Goal: Find specific page/section: Find specific page/section

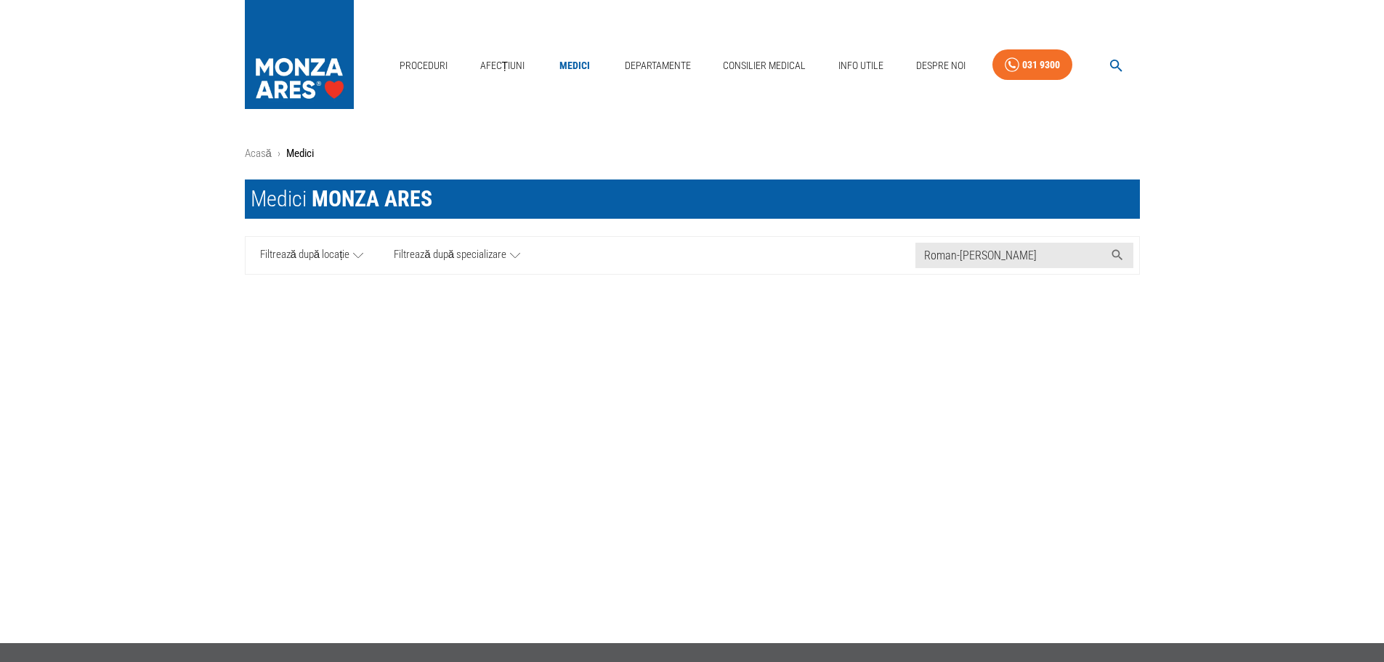
click at [572, 61] on link "Medici" at bounding box center [574, 66] width 47 height 30
click at [307, 50] on img at bounding box center [299, 51] width 109 height 102
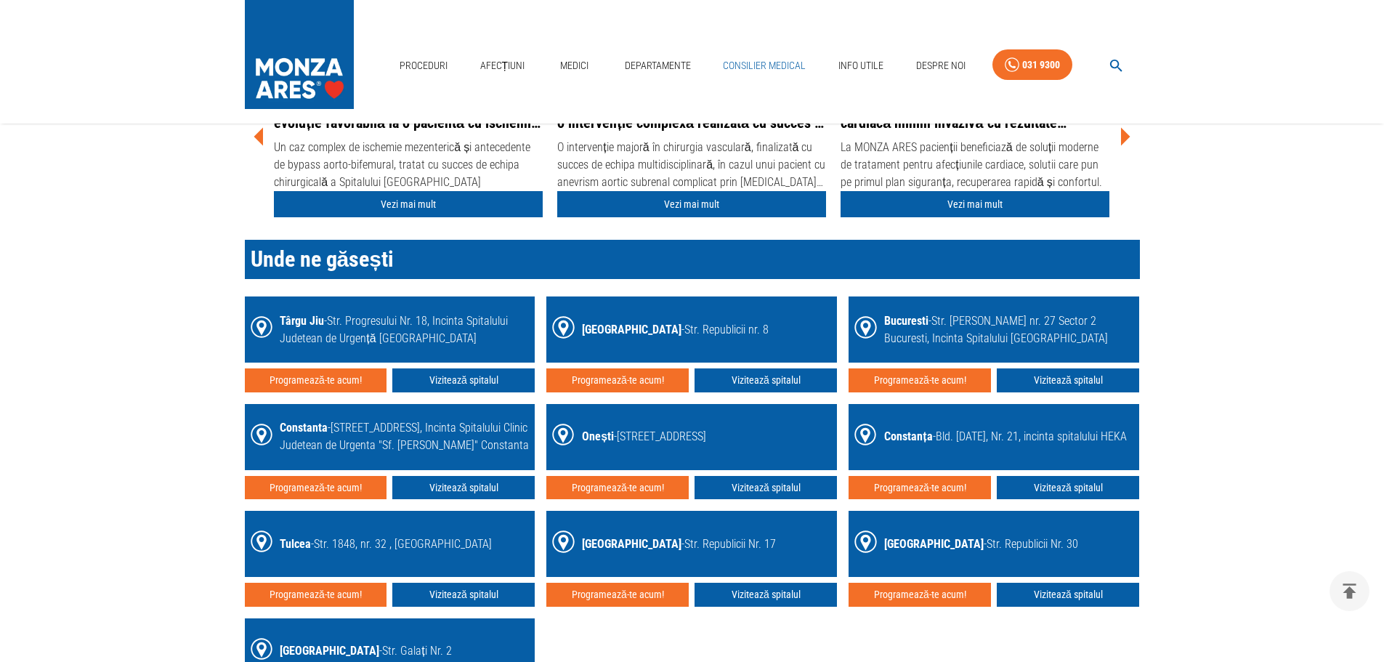
scroll to position [2107, 0]
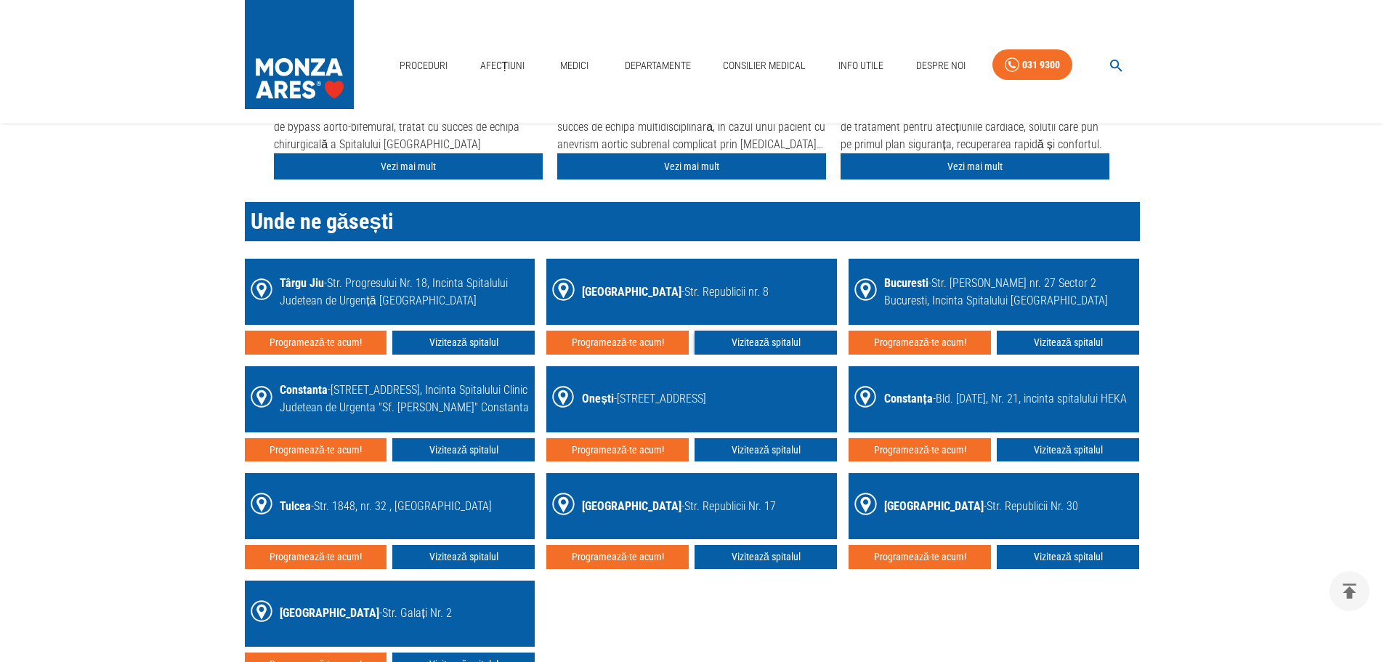
click at [748, 347] on link "Vizitează spitalul" at bounding box center [766, 343] width 142 height 24
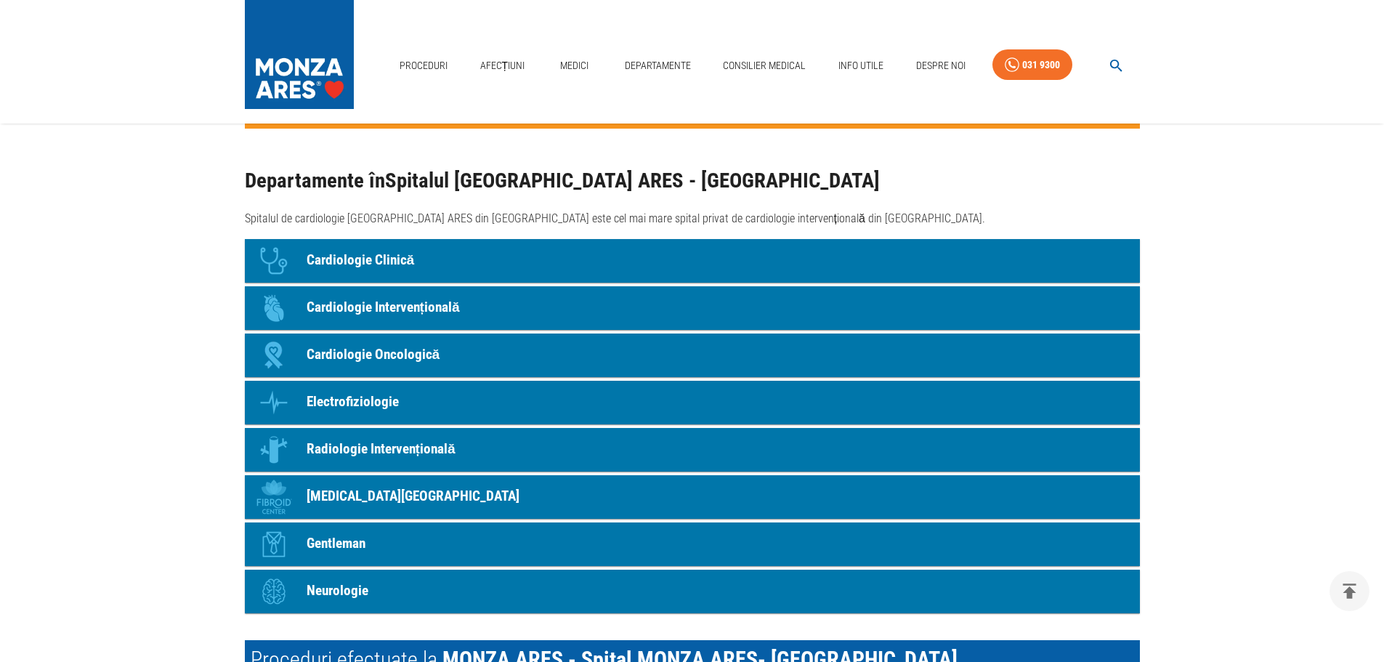
scroll to position [1235, 0]
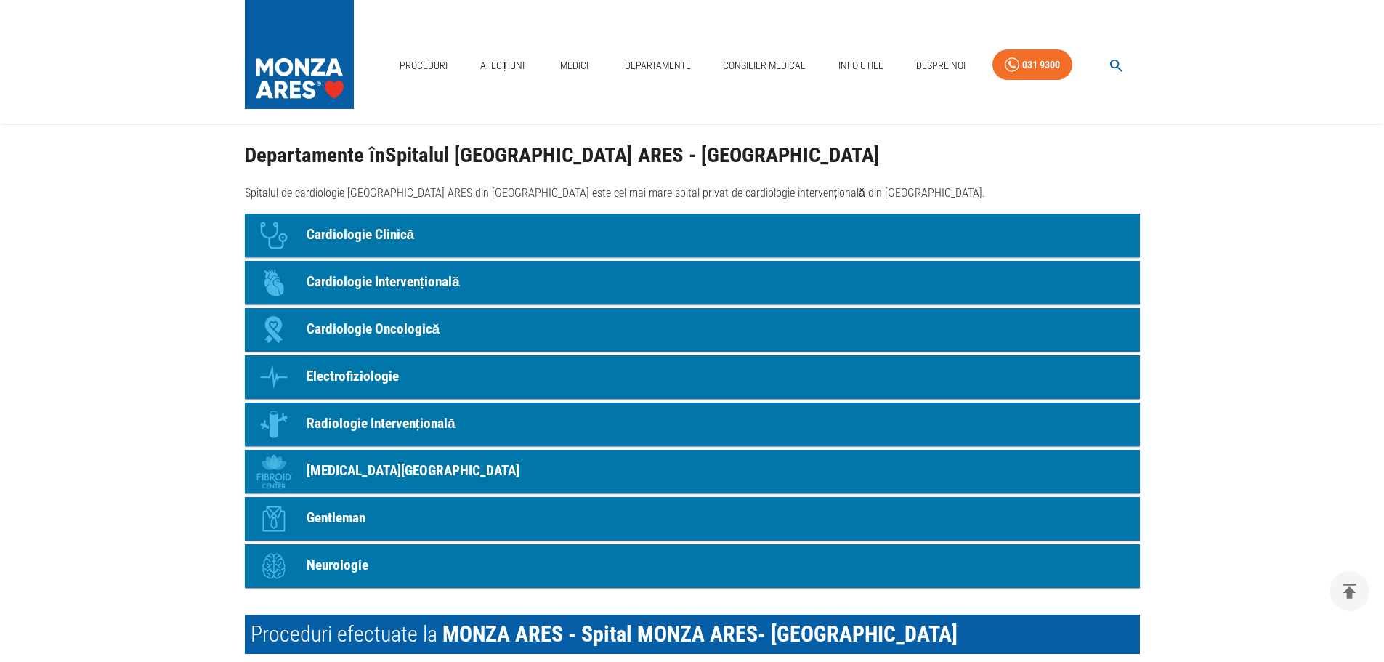
click at [401, 228] on p "Cardiologie Clinică" at bounding box center [361, 235] width 108 height 21
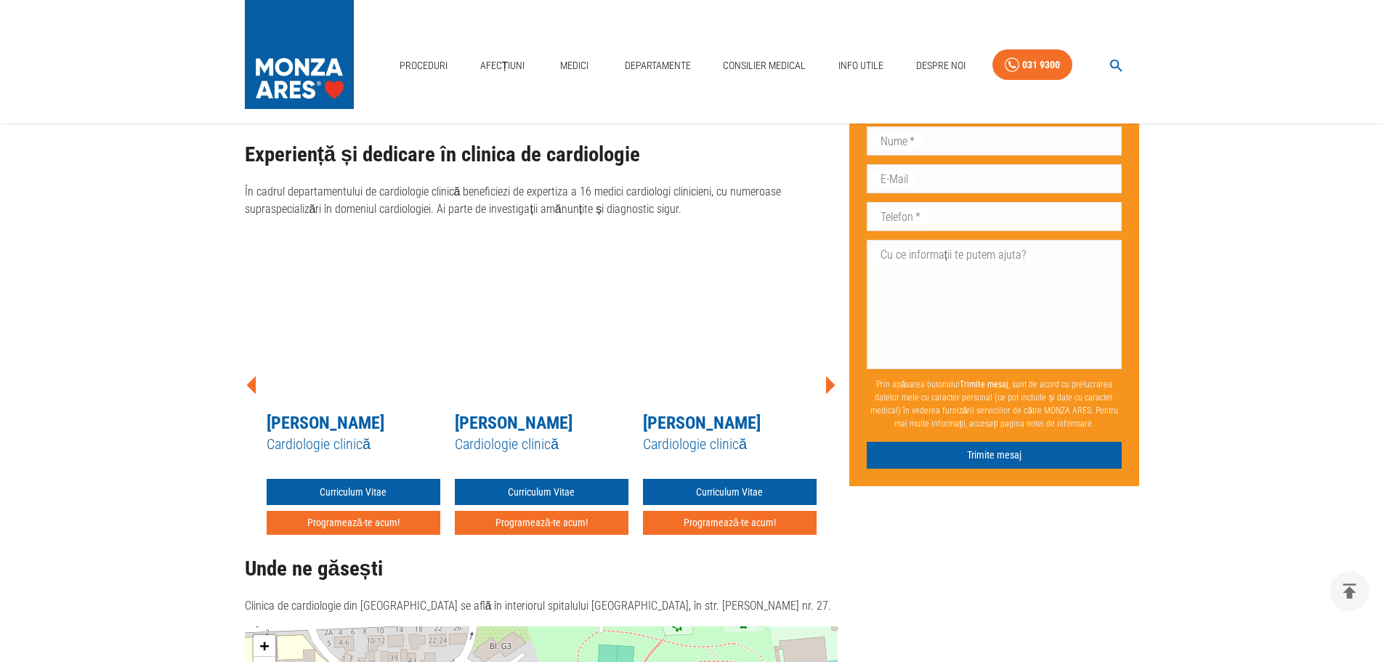
scroll to position [1067, 0]
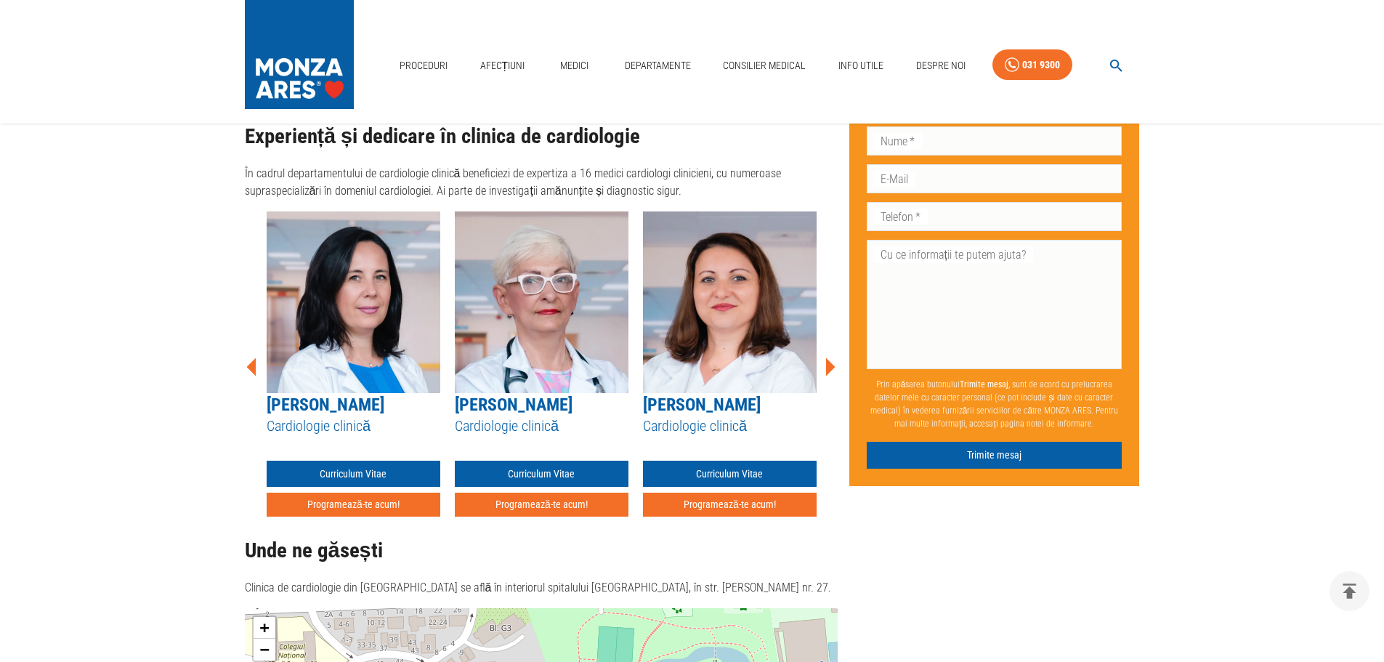
click at [831, 357] on icon at bounding box center [830, 366] width 9 height 18
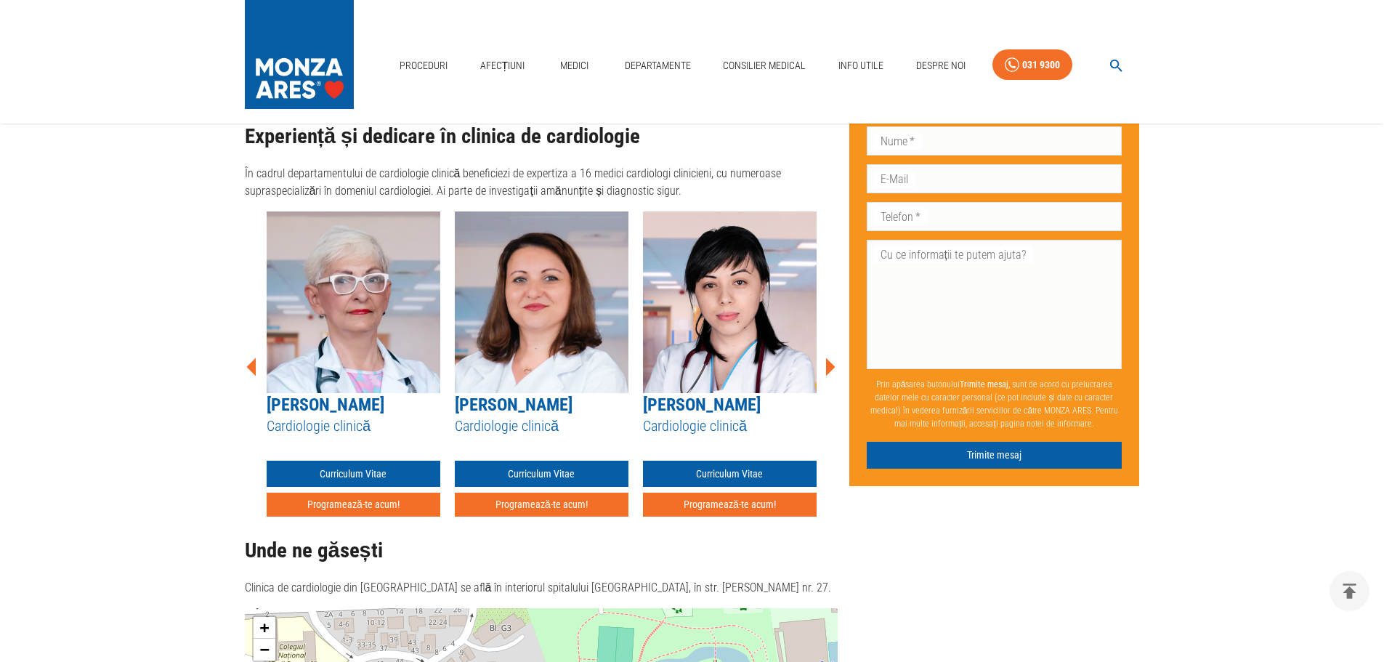
click at [831, 357] on icon at bounding box center [830, 366] width 9 height 18
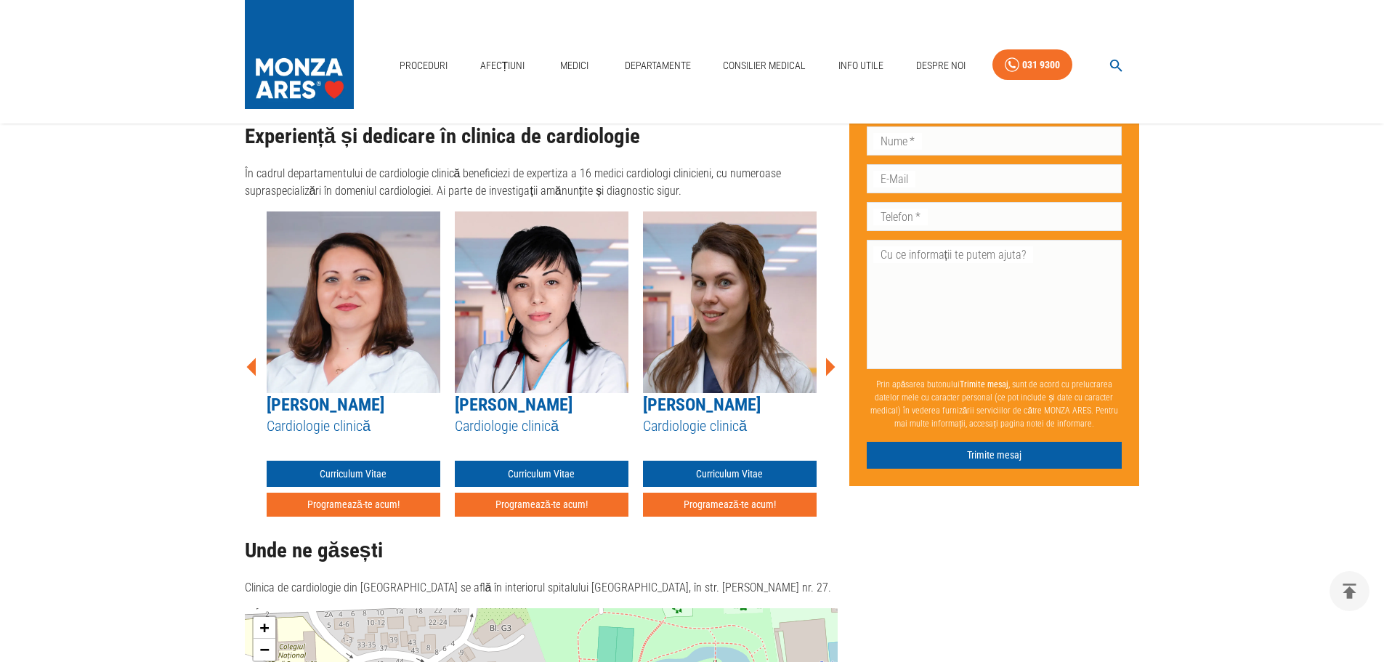
click at [831, 357] on icon at bounding box center [830, 366] width 9 height 18
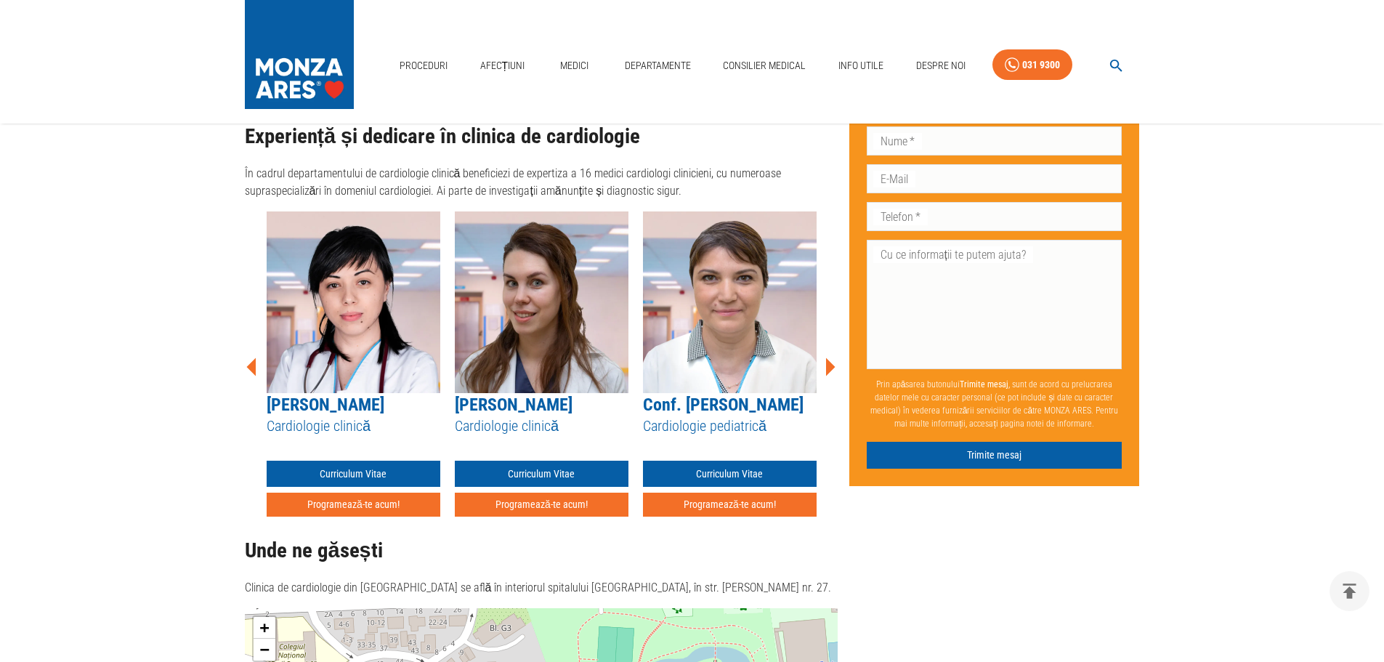
click at [831, 357] on icon at bounding box center [830, 366] width 9 height 18
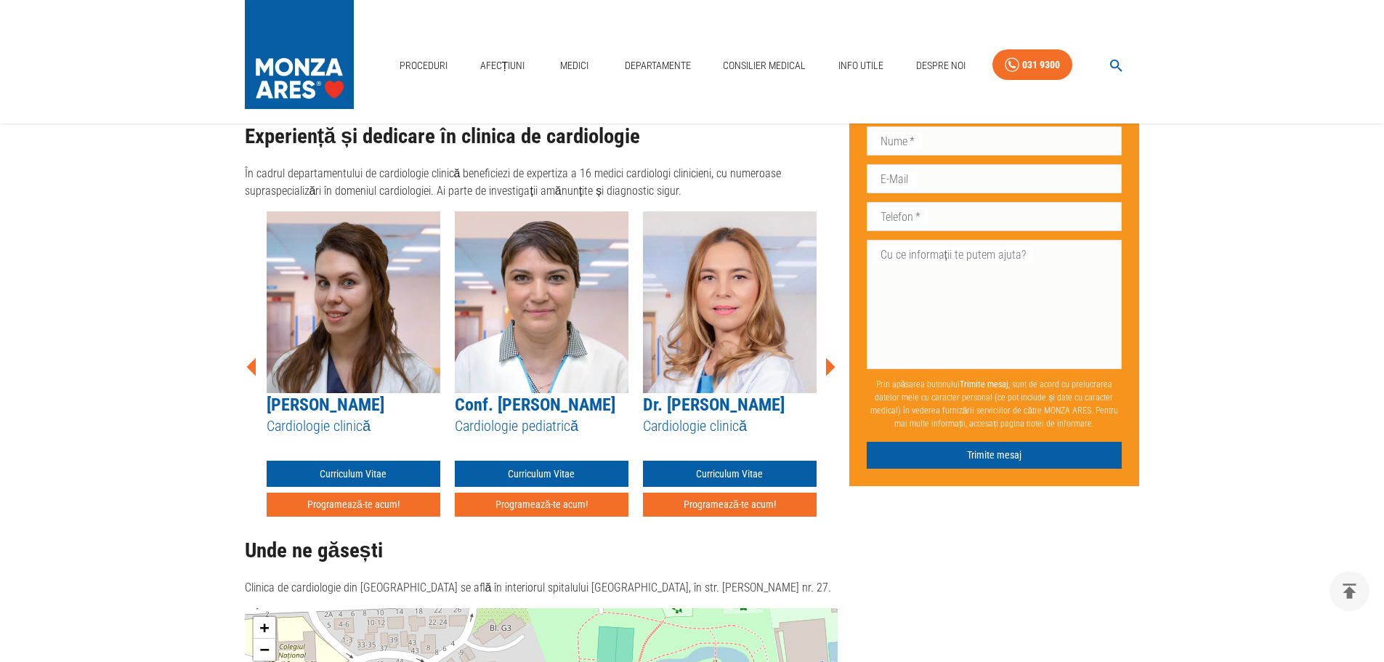
click at [831, 357] on icon at bounding box center [830, 366] width 9 height 18
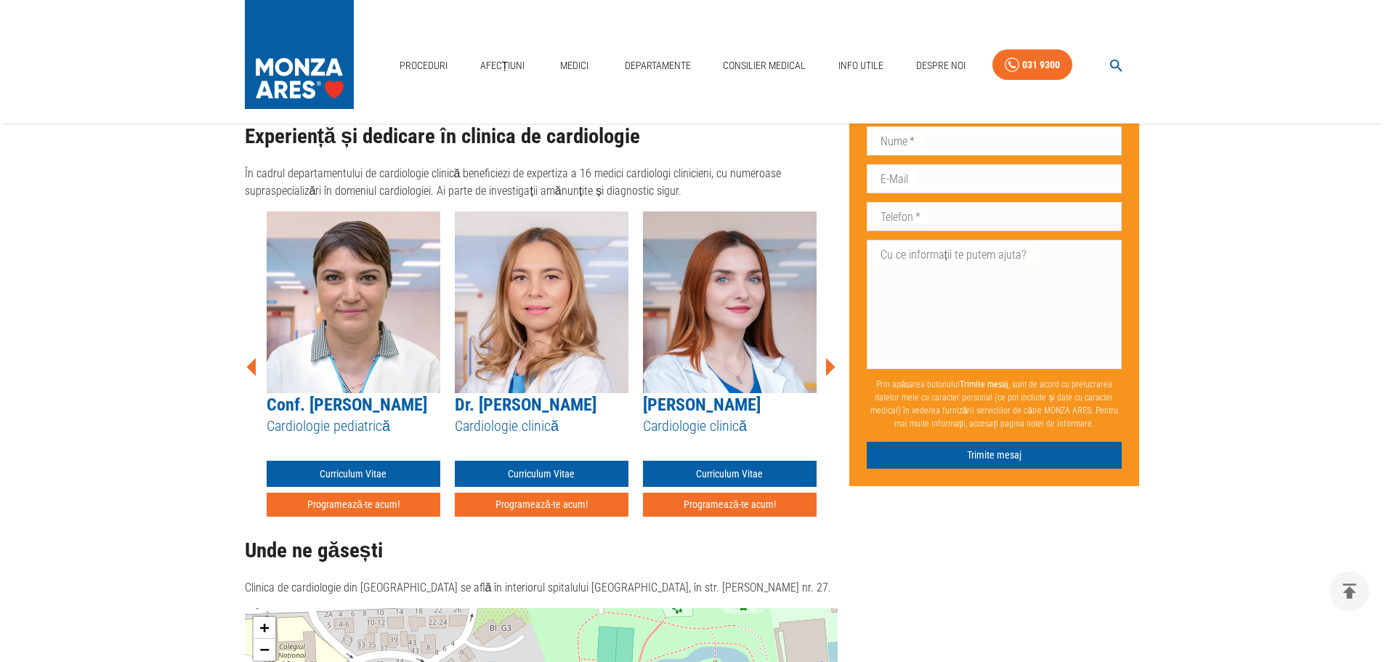
click at [831, 357] on icon at bounding box center [830, 366] width 9 height 18
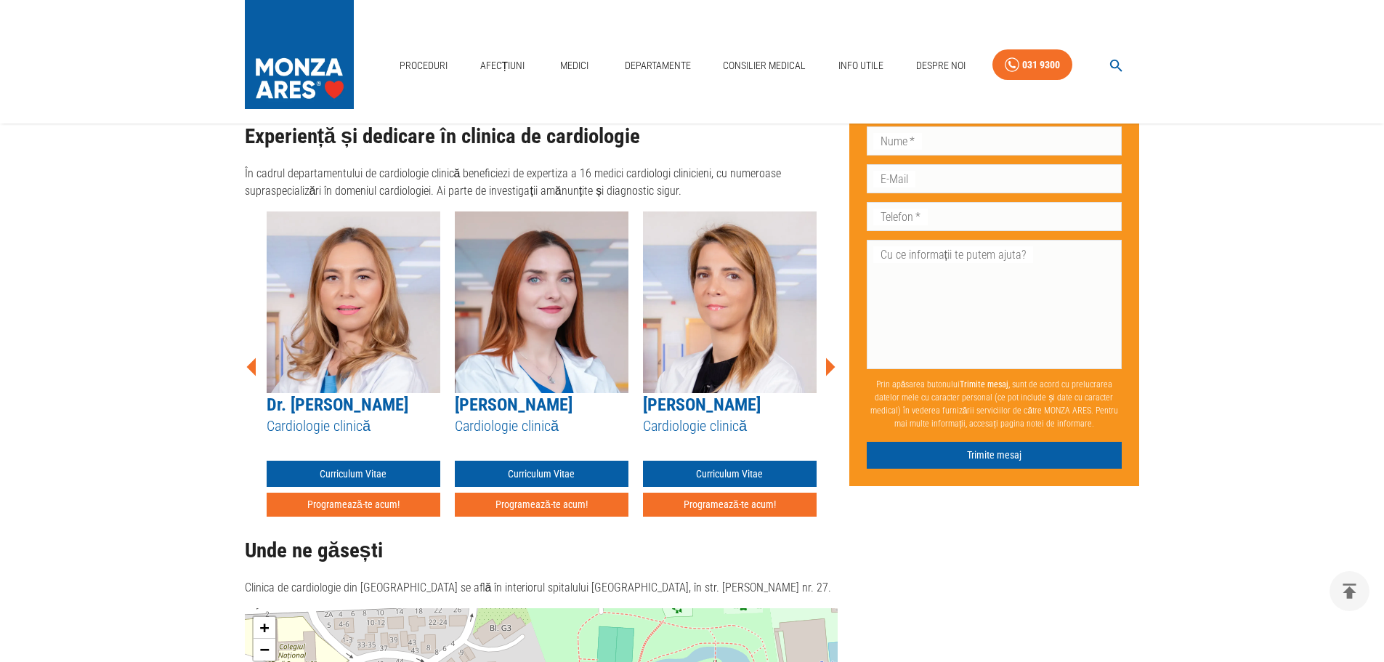
click at [831, 357] on icon at bounding box center [830, 366] width 9 height 18
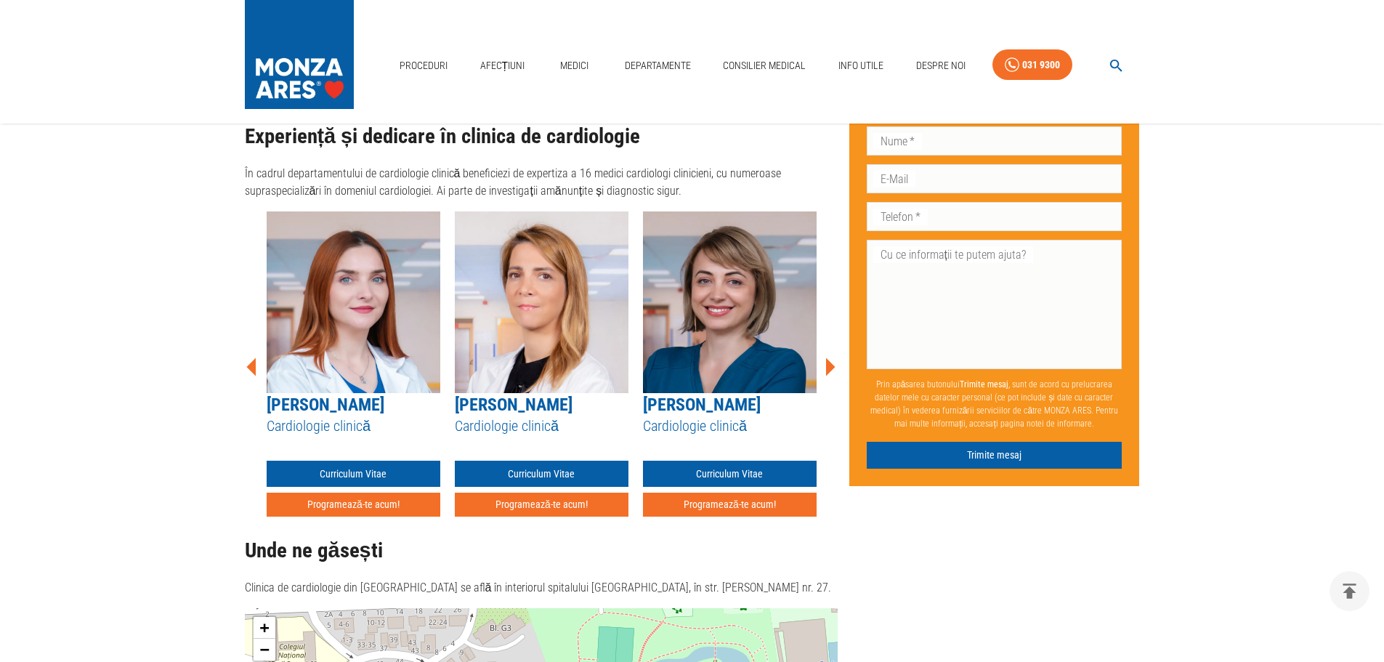
click at [831, 357] on icon at bounding box center [830, 366] width 9 height 18
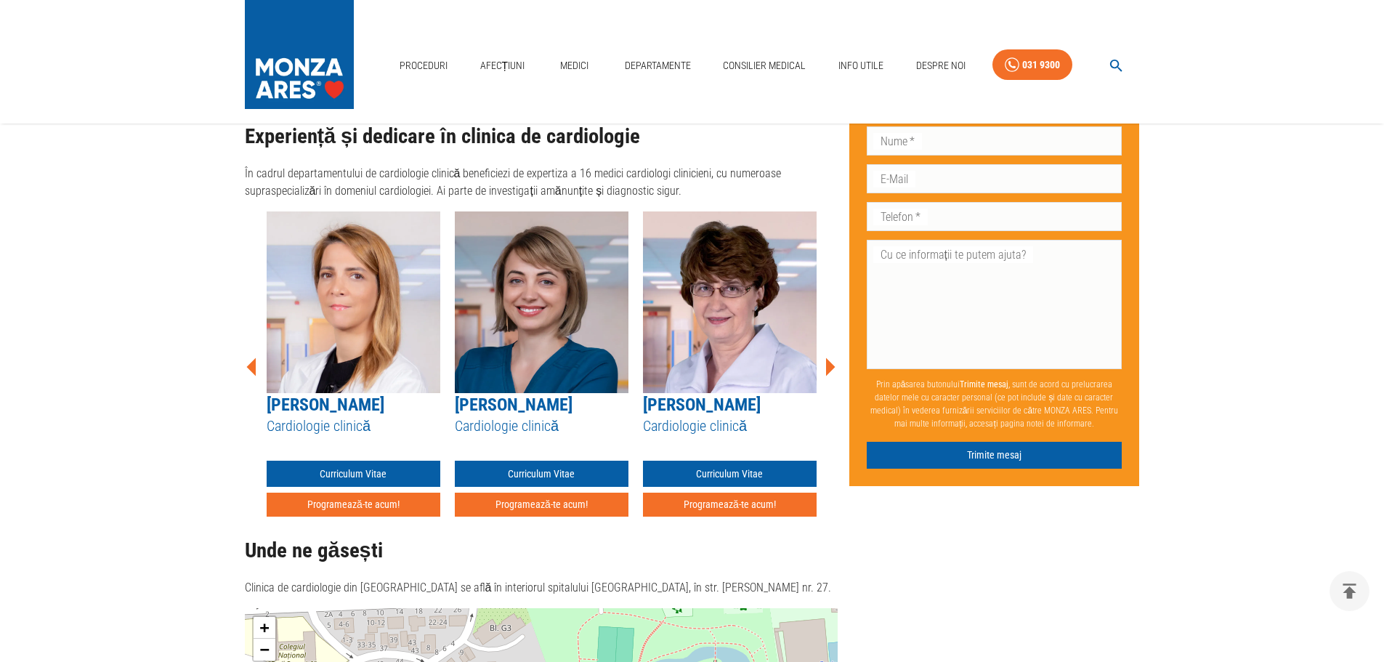
click at [831, 357] on icon at bounding box center [830, 366] width 9 height 18
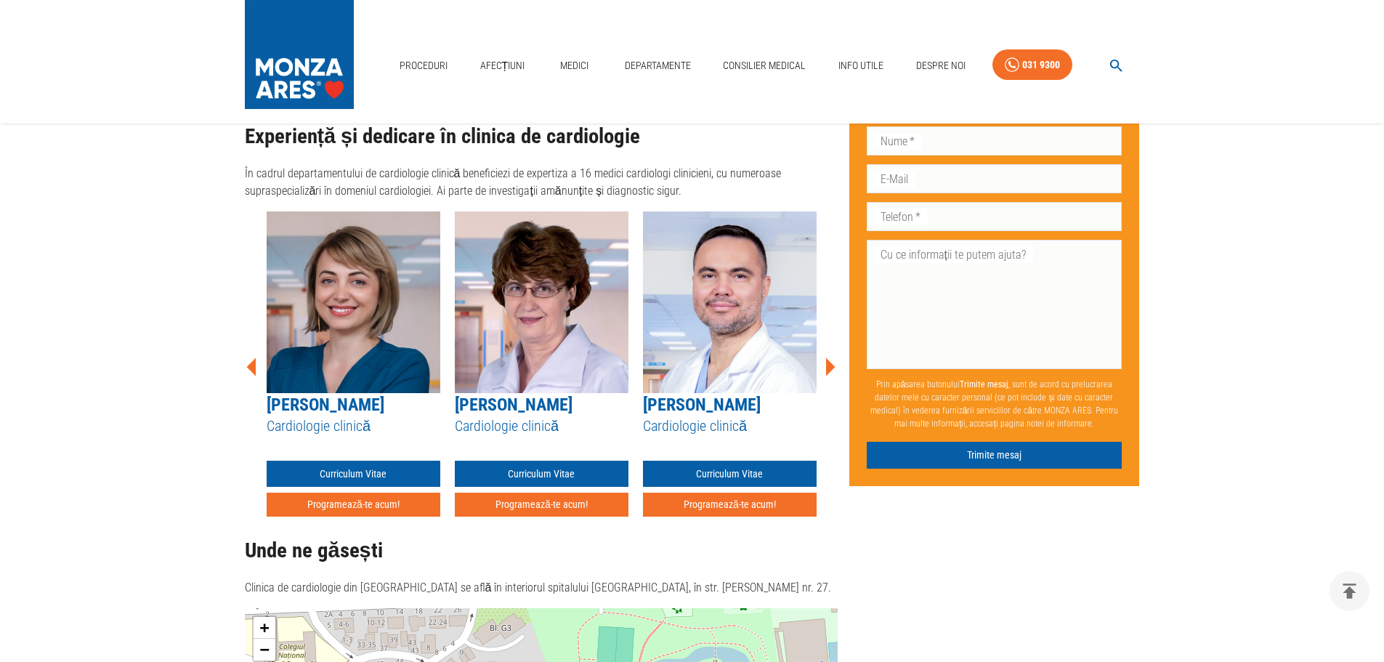
click at [831, 357] on icon at bounding box center [830, 366] width 9 height 18
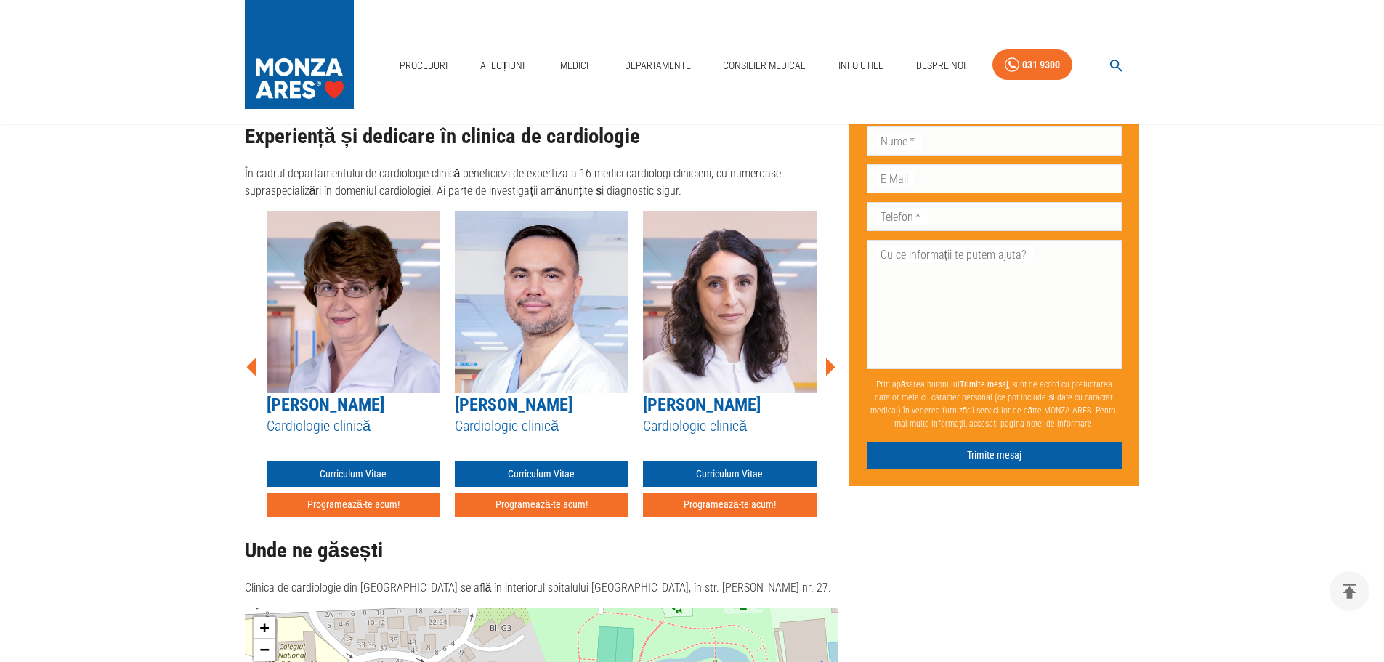
click at [831, 357] on icon at bounding box center [830, 366] width 9 height 18
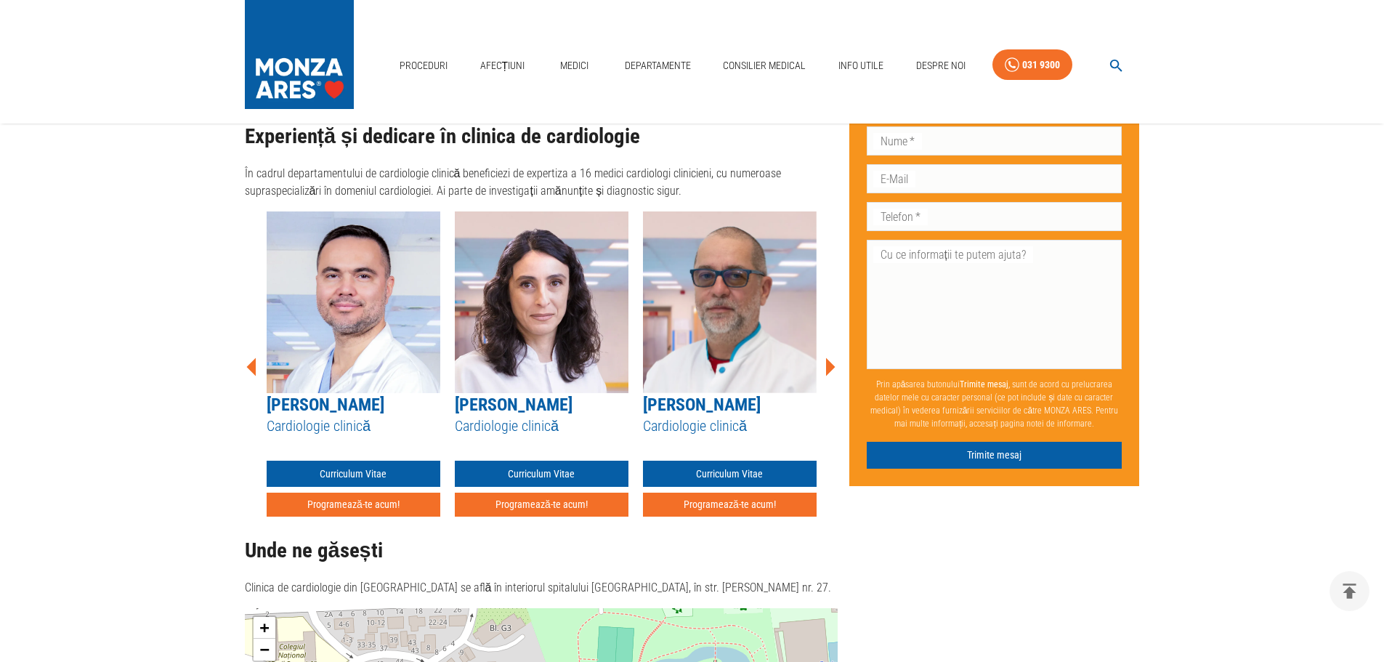
click at [831, 357] on icon at bounding box center [830, 366] width 9 height 18
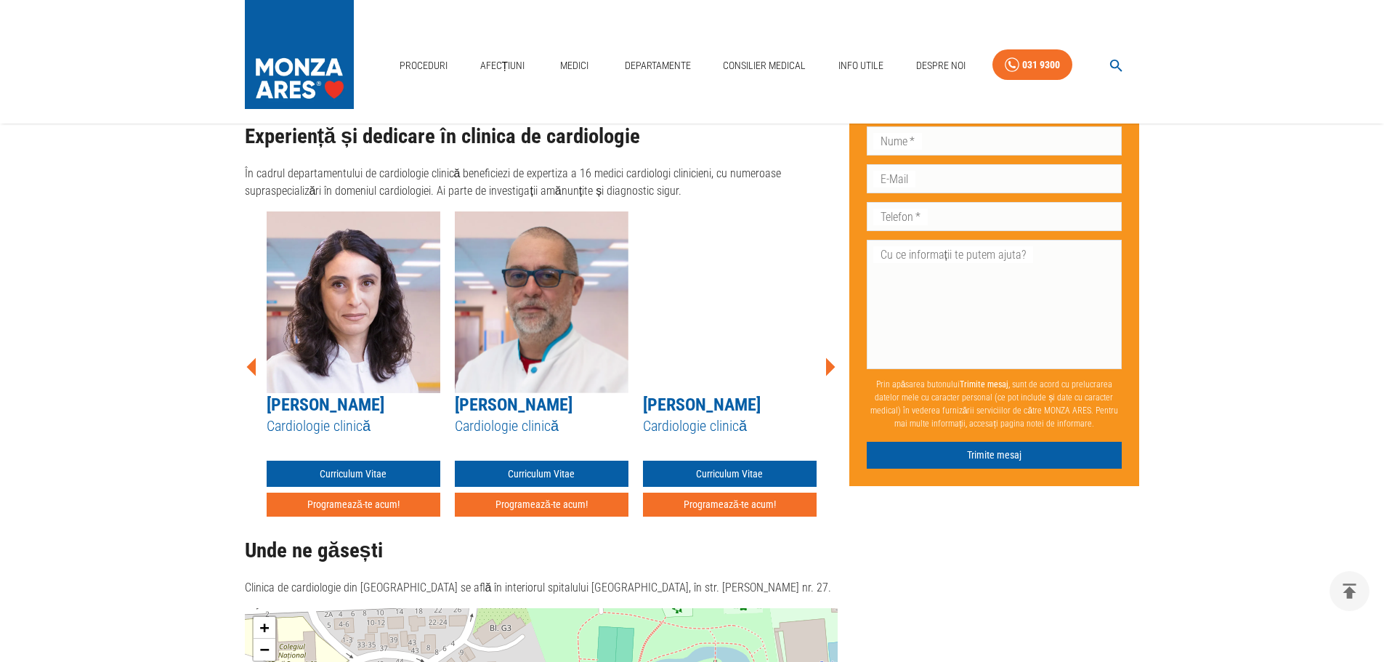
click at [831, 357] on icon at bounding box center [830, 366] width 9 height 18
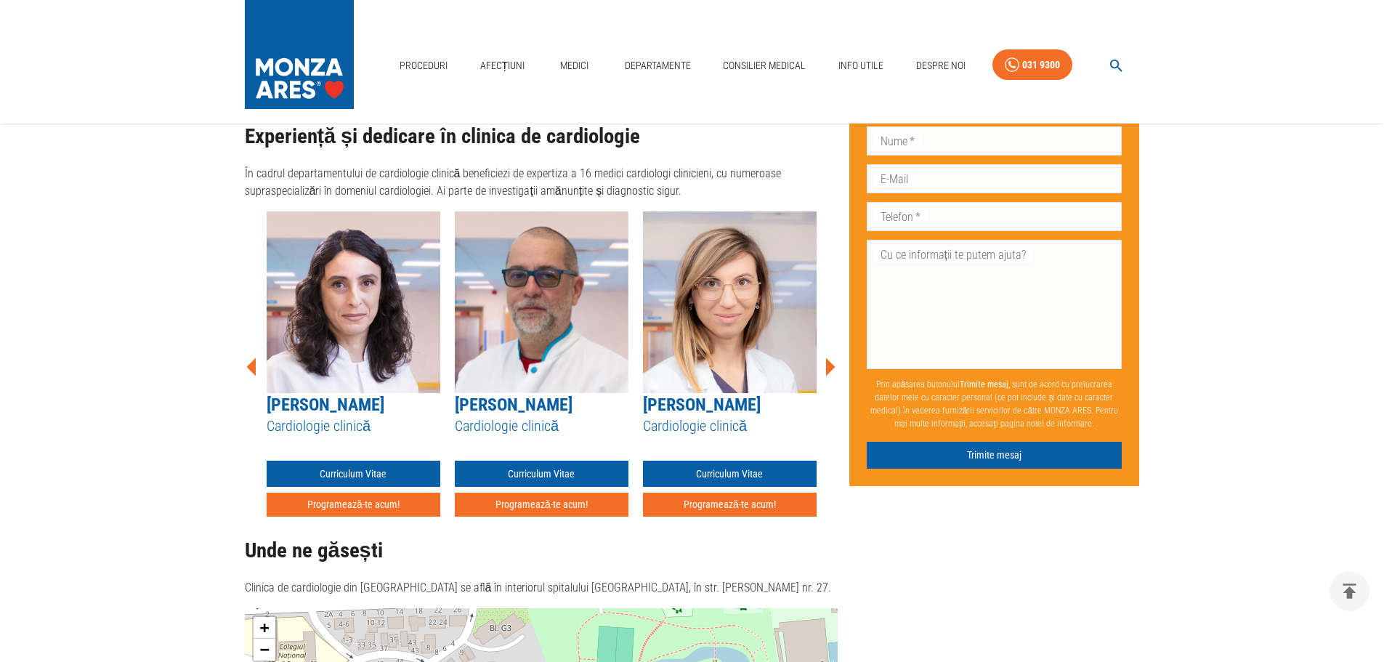
click at [830, 357] on icon at bounding box center [830, 366] width 9 height 18
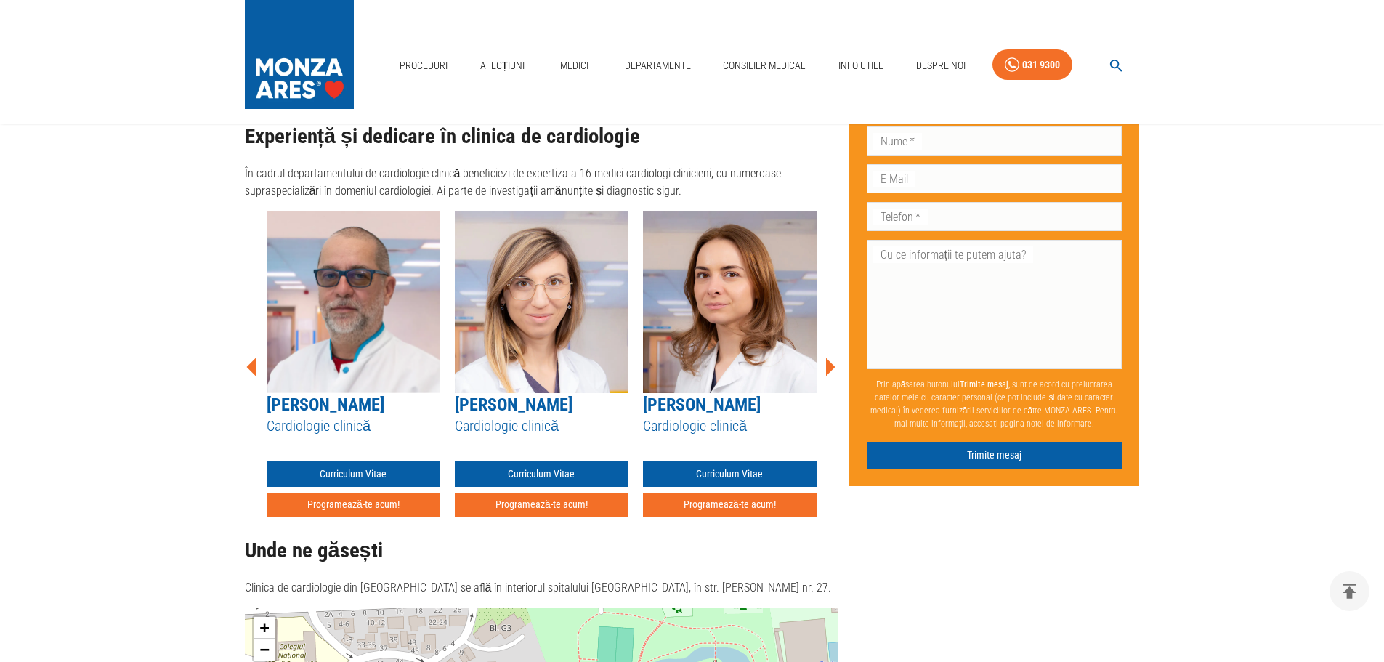
click at [830, 357] on icon at bounding box center [830, 366] width 9 height 18
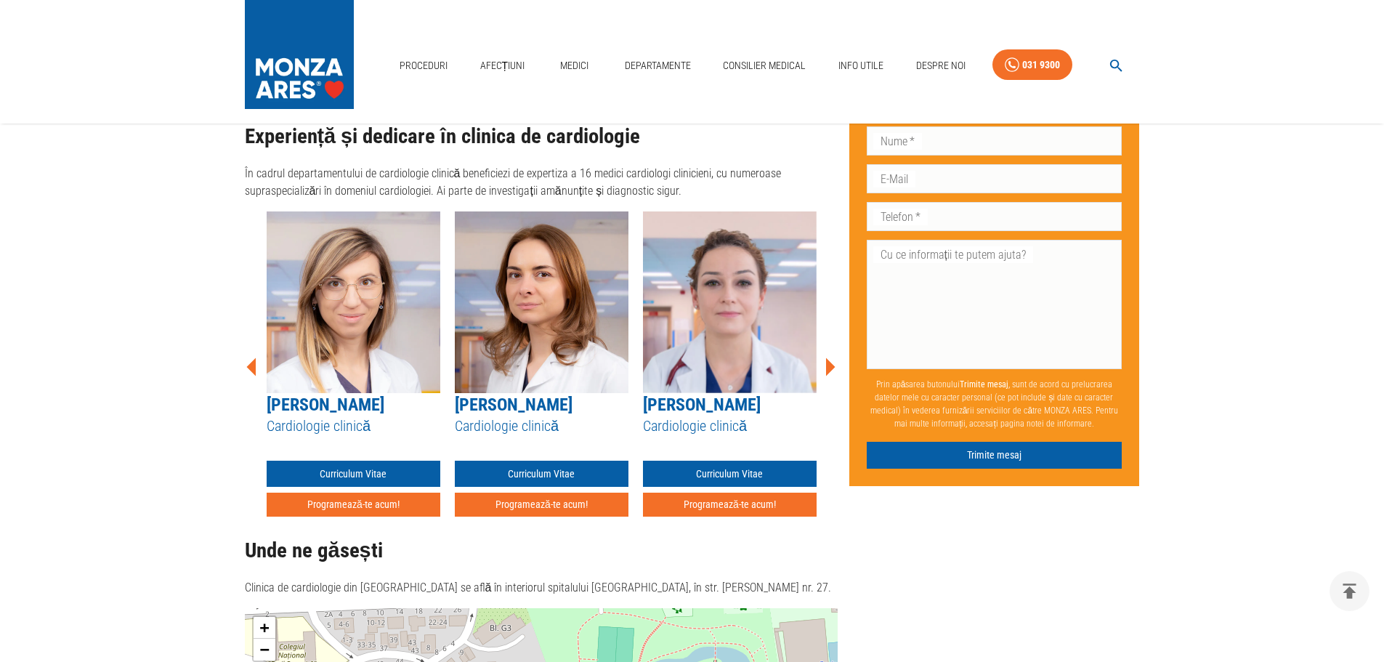
click at [830, 357] on icon at bounding box center [830, 366] width 9 height 18
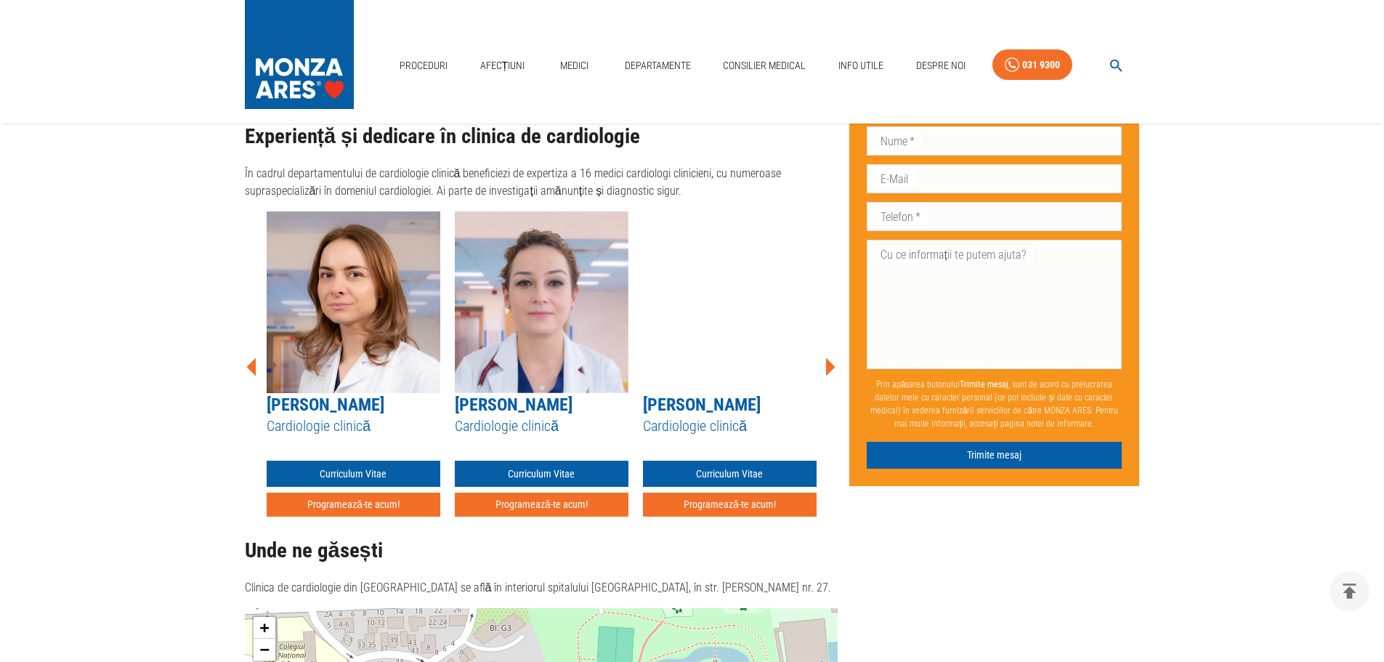
click at [830, 357] on icon at bounding box center [830, 366] width 9 height 18
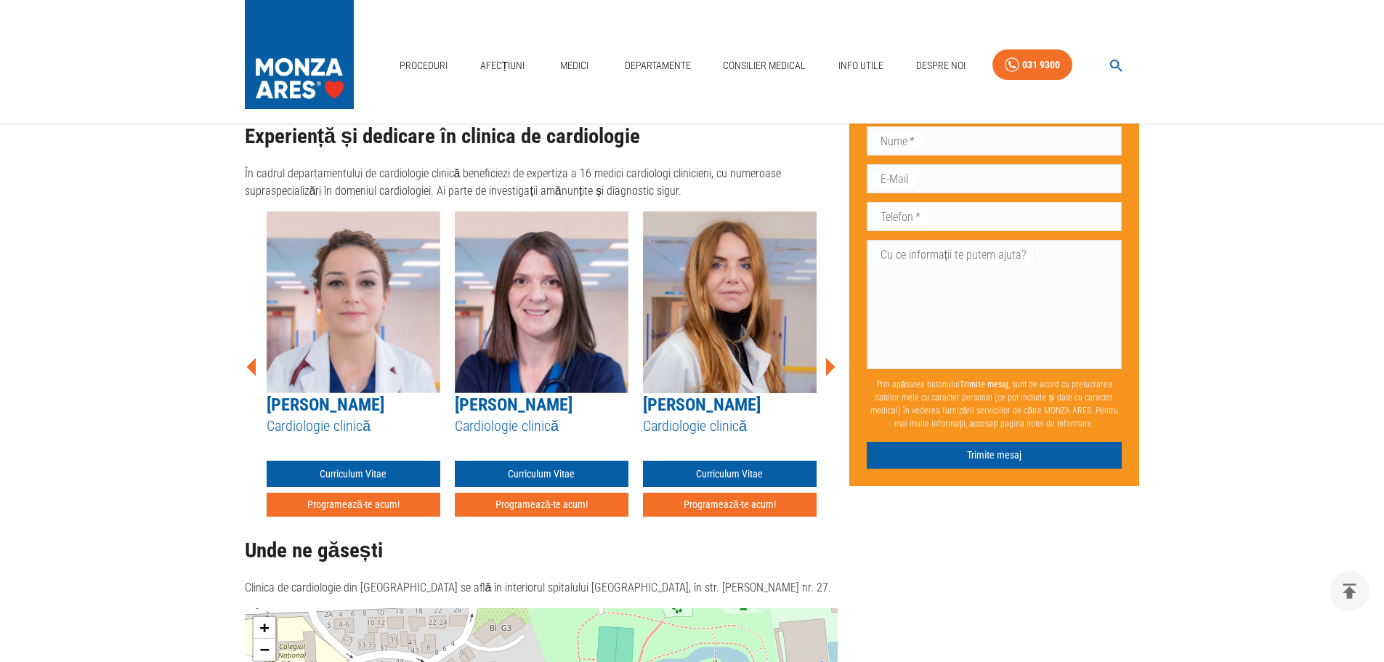
click at [830, 357] on icon at bounding box center [830, 366] width 9 height 18
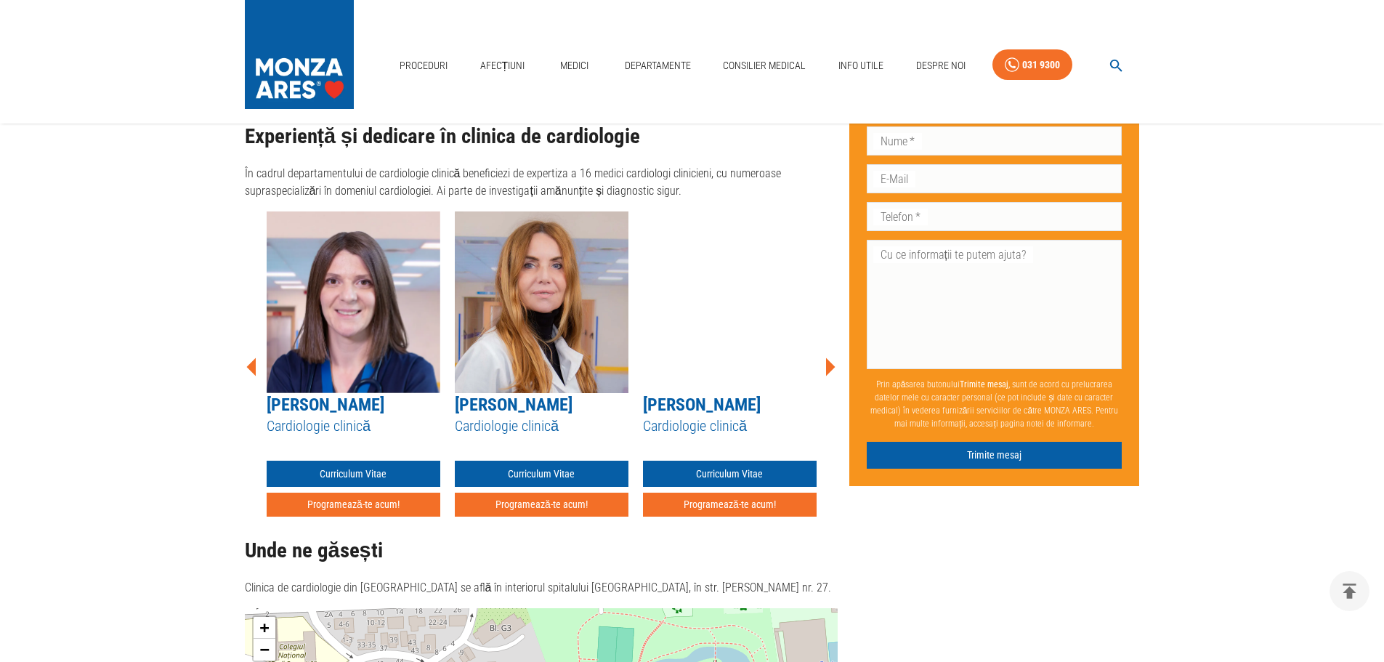
click at [830, 357] on icon at bounding box center [830, 366] width 9 height 18
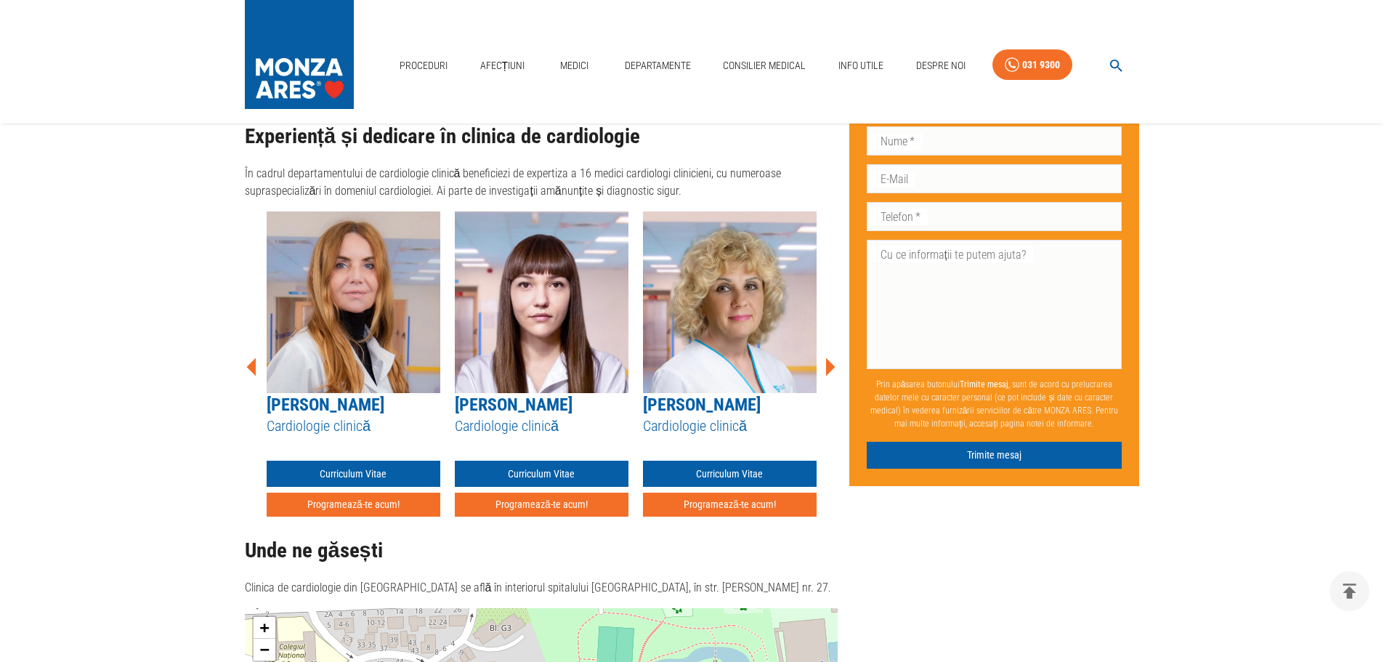
click at [830, 357] on icon at bounding box center [830, 366] width 9 height 18
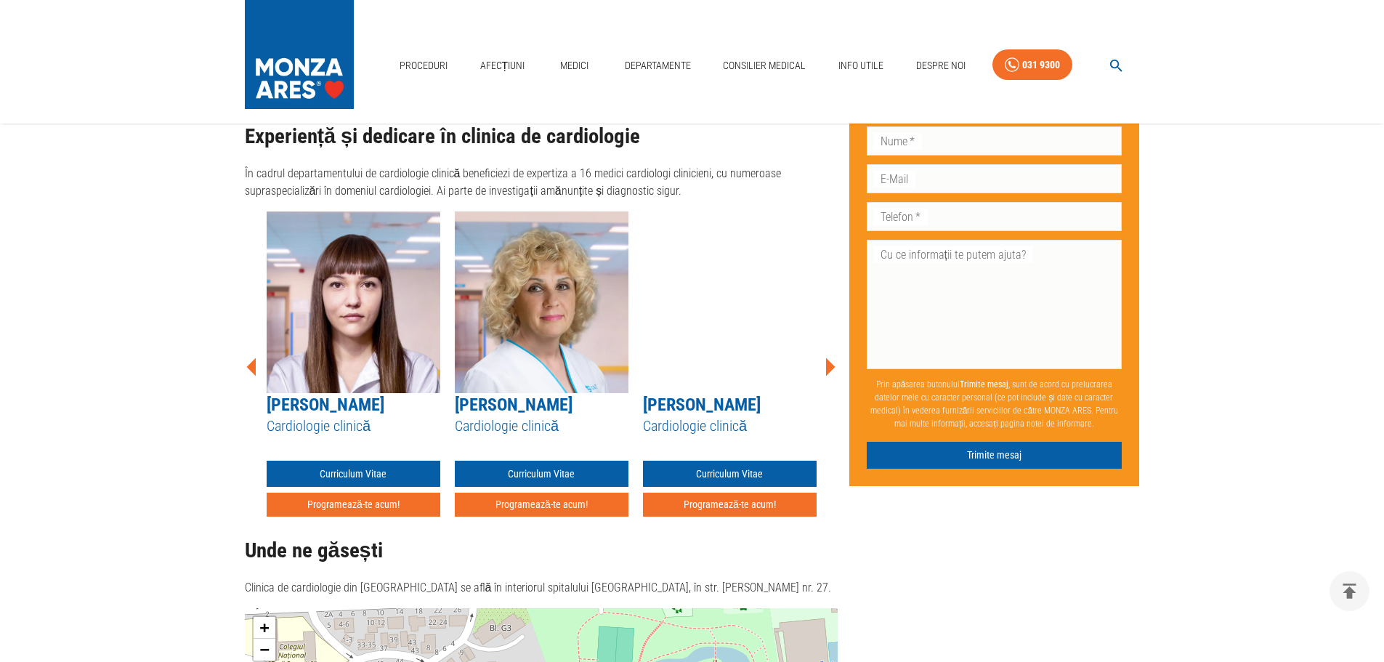
click at [830, 357] on icon at bounding box center [830, 366] width 9 height 18
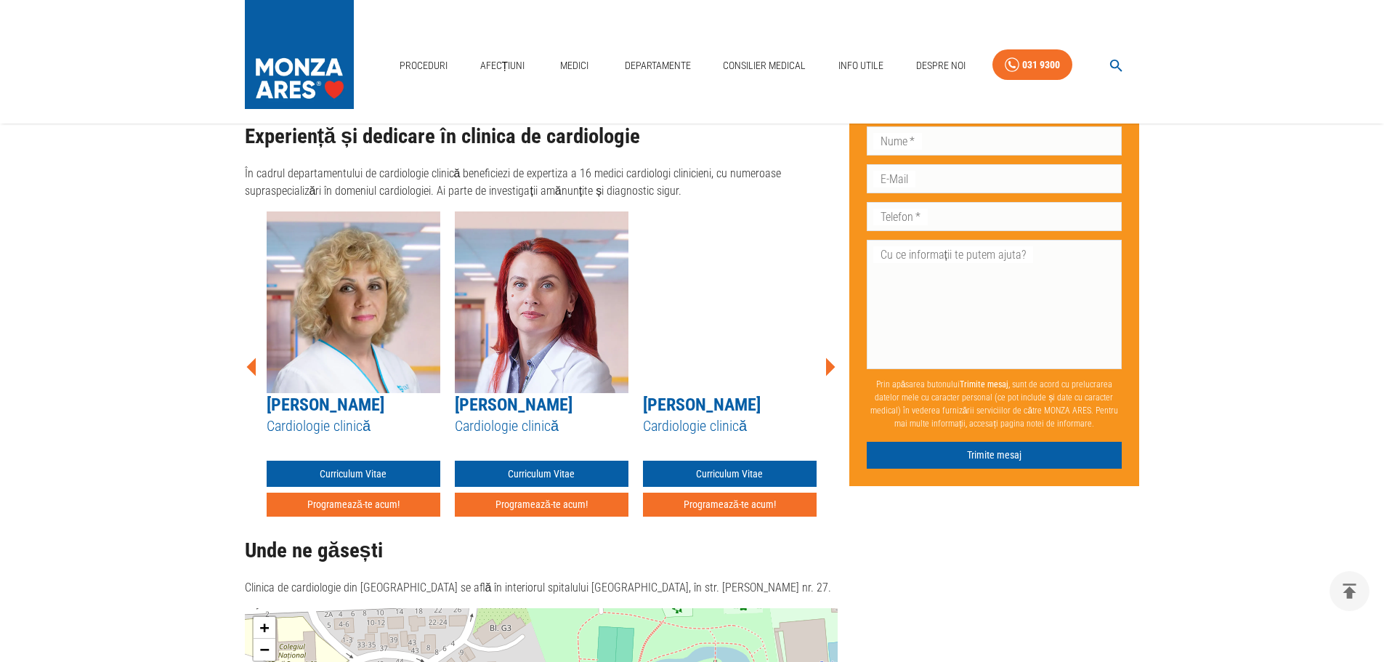
click at [830, 357] on icon at bounding box center [830, 366] width 9 height 18
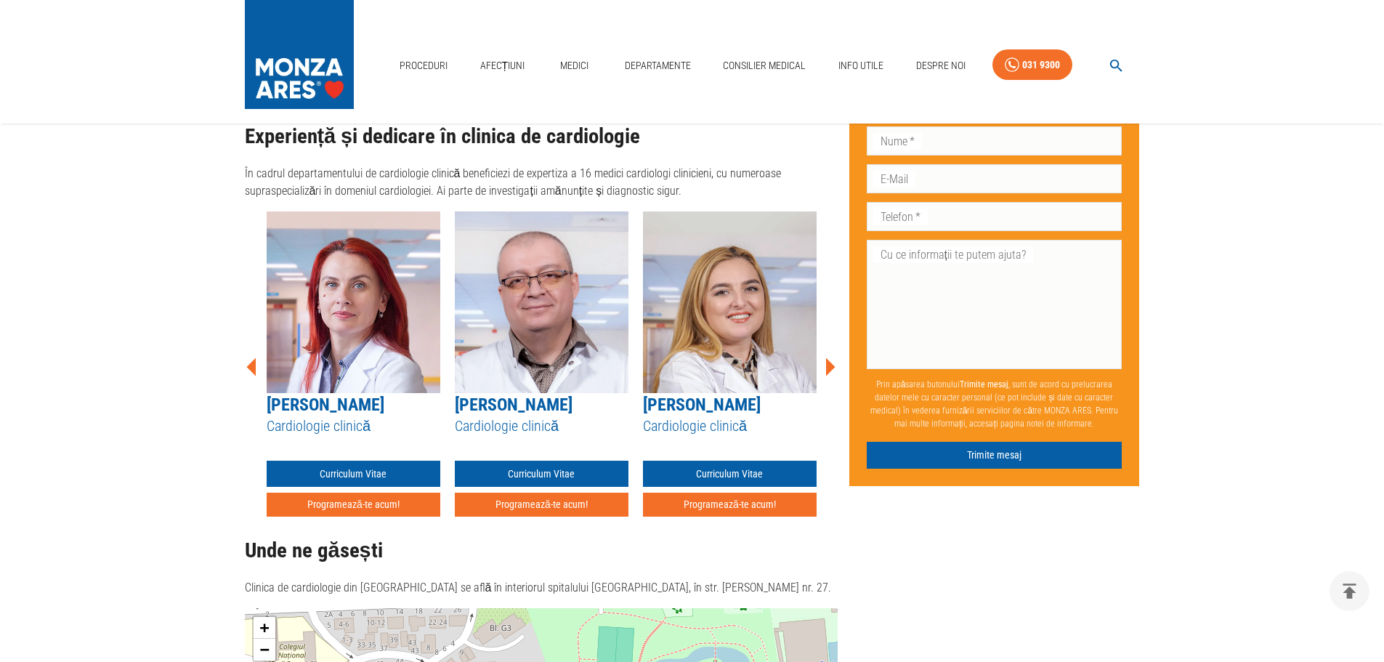
click at [830, 357] on icon at bounding box center [830, 366] width 9 height 18
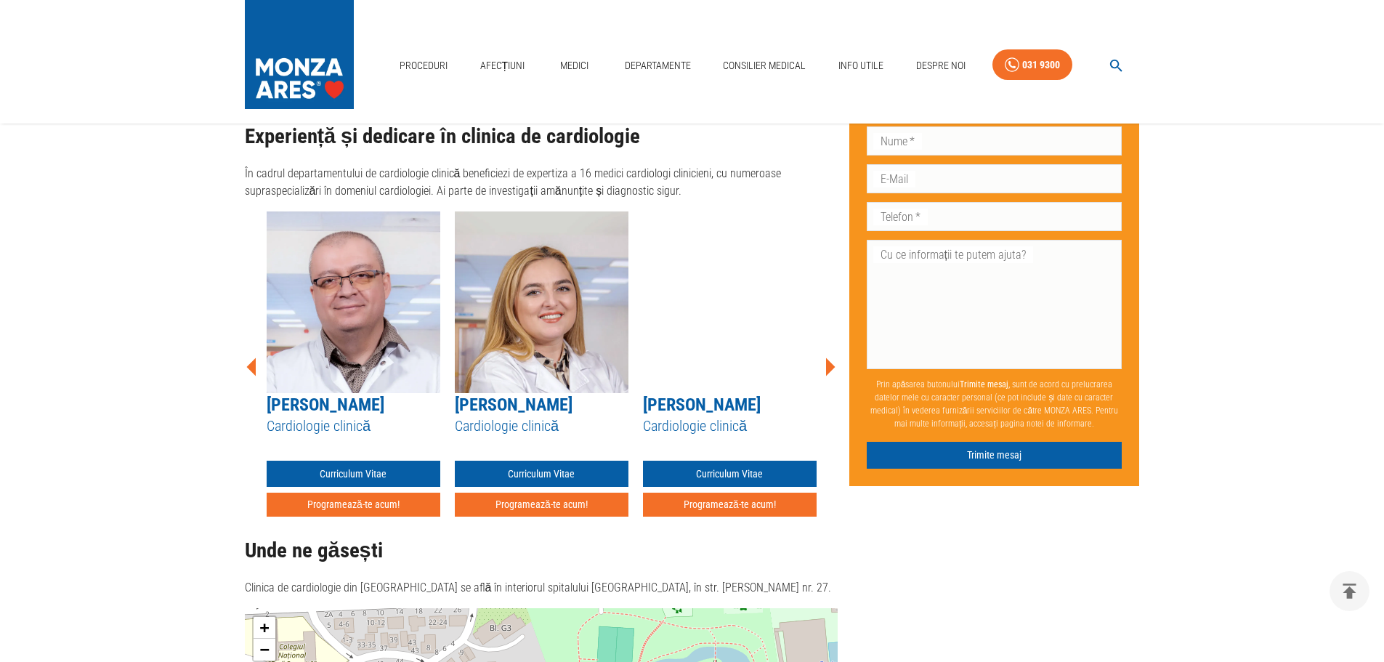
click at [830, 357] on icon at bounding box center [830, 366] width 9 height 18
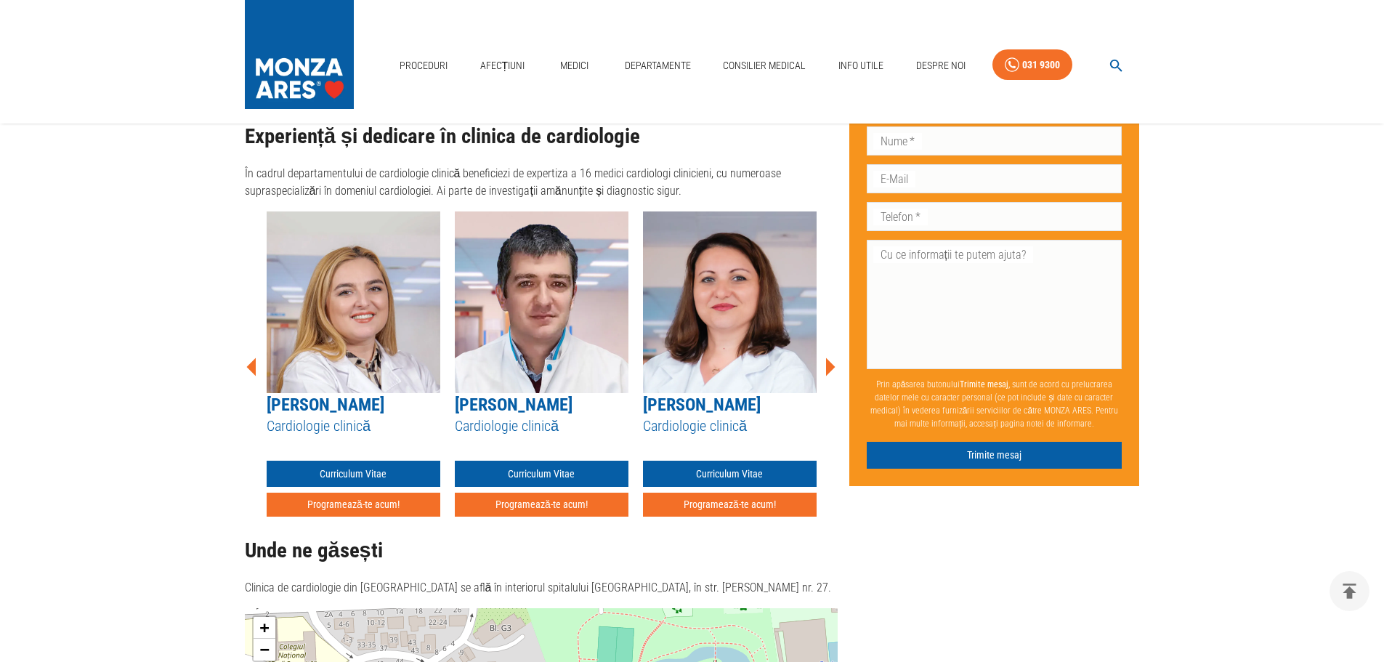
click at [830, 357] on icon at bounding box center [830, 366] width 9 height 18
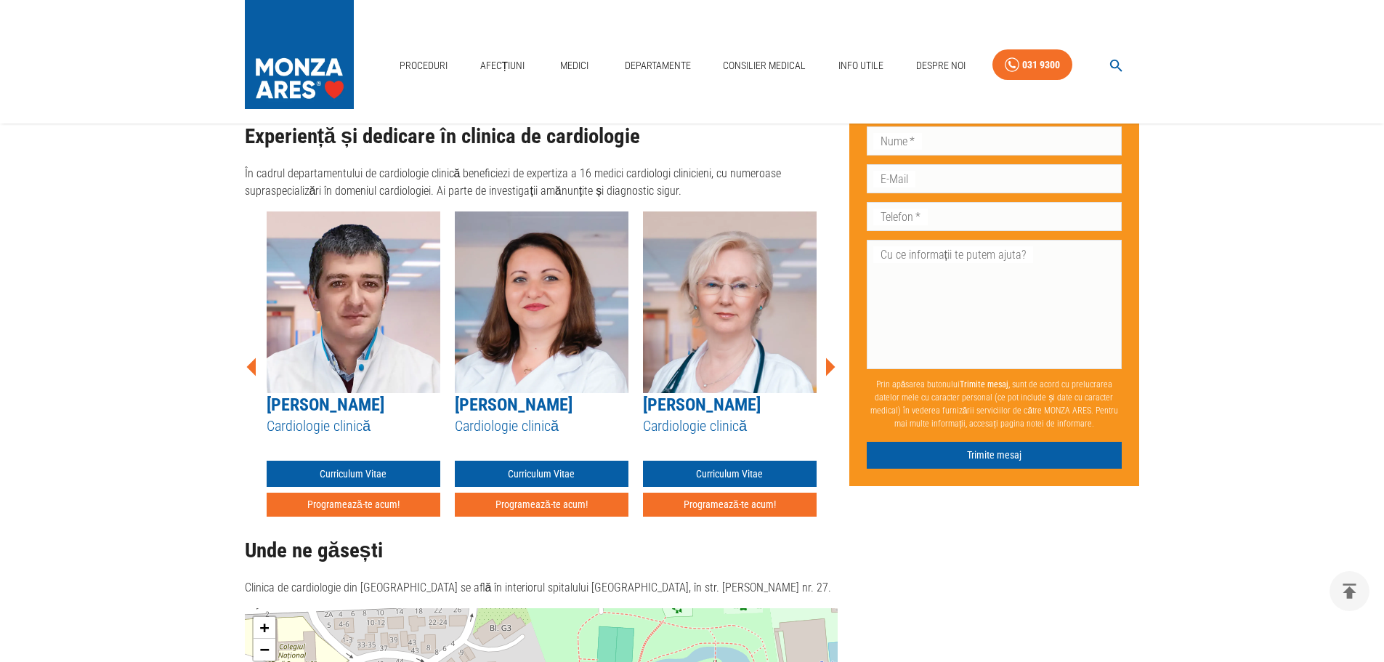
click at [830, 357] on icon at bounding box center [830, 366] width 9 height 18
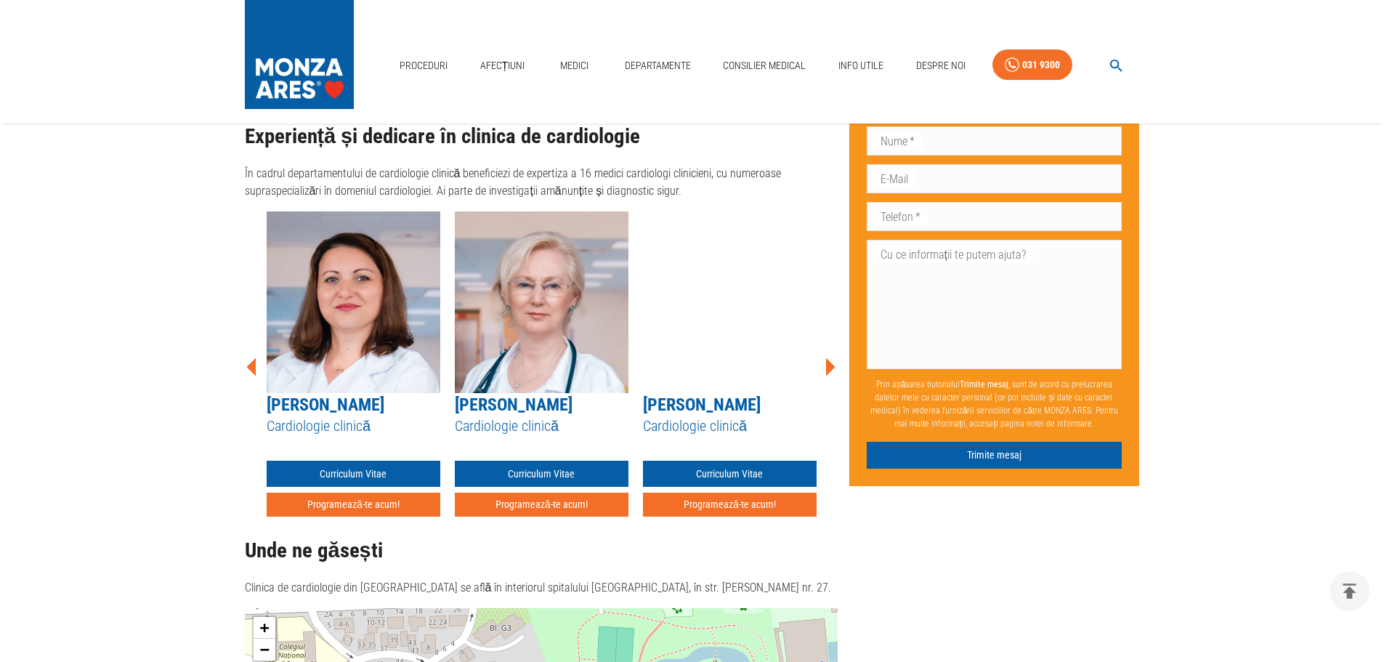
click at [830, 357] on icon at bounding box center [830, 366] width 9 height 18
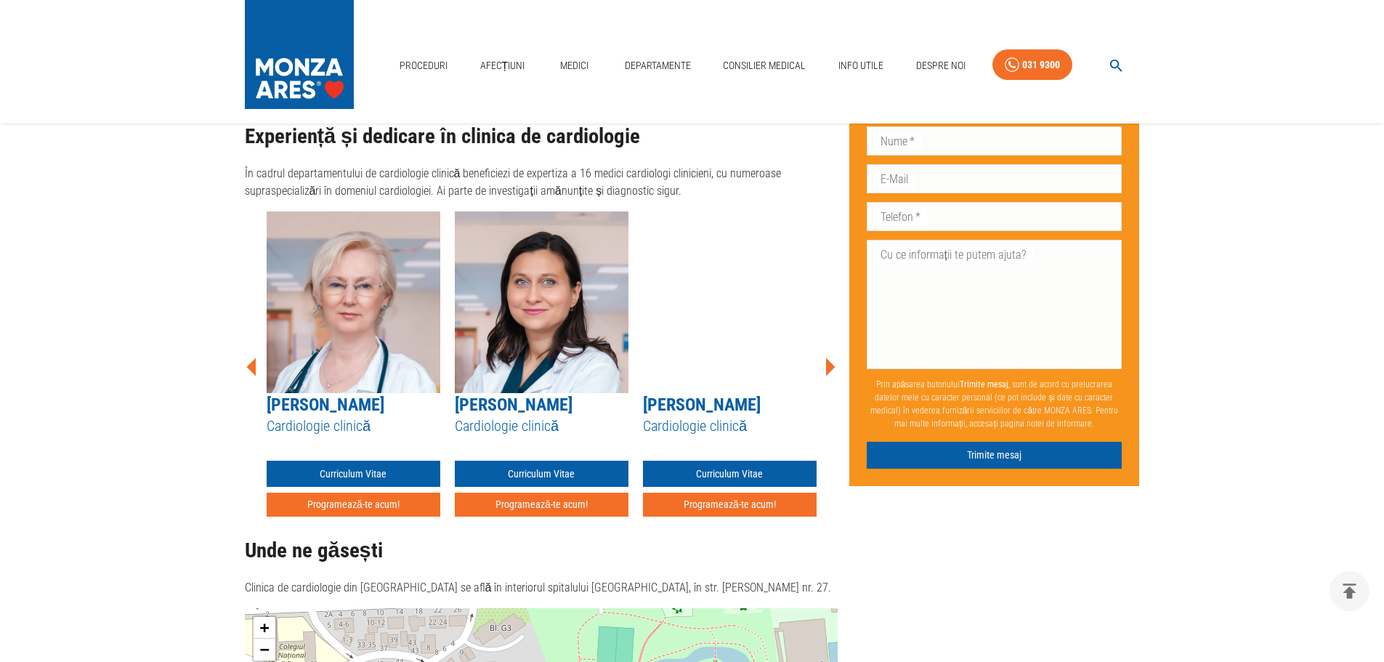
click at [830, 357] on icon at bounding box center [830, 366] width 9 height 18
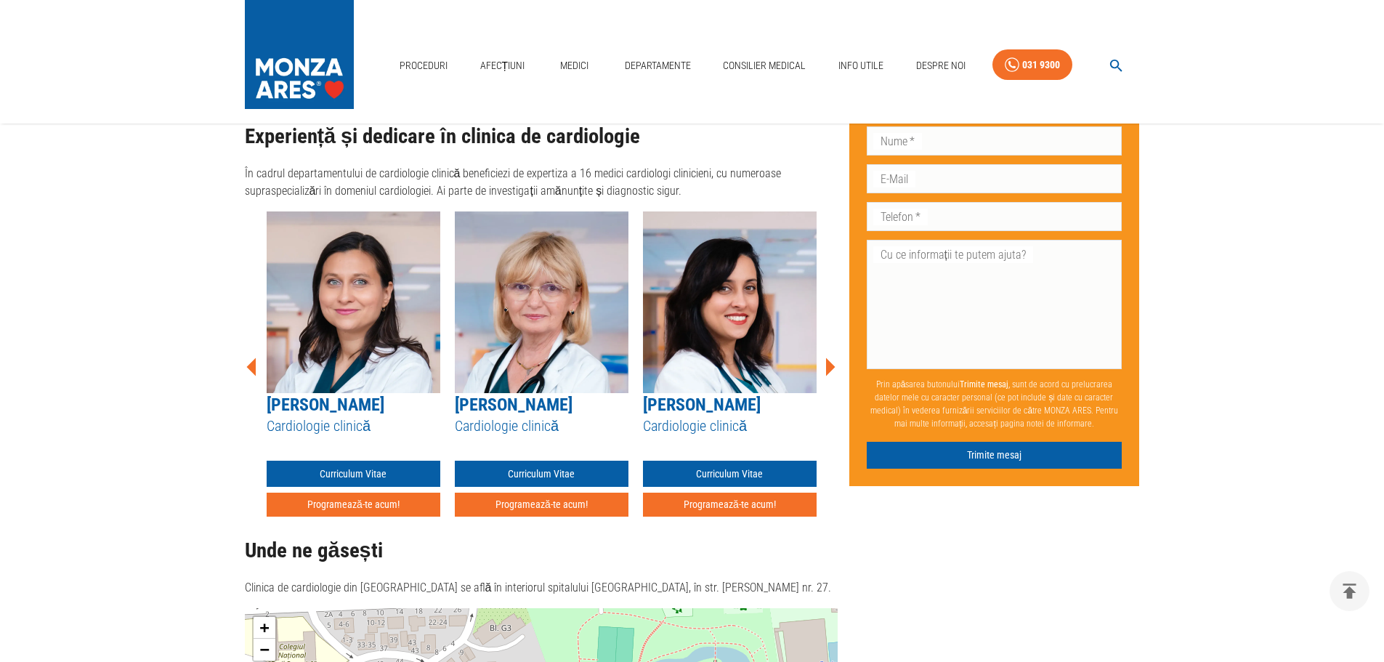
click at [830, 357] on icon at bounding box center [830, 366] width 9 height 18
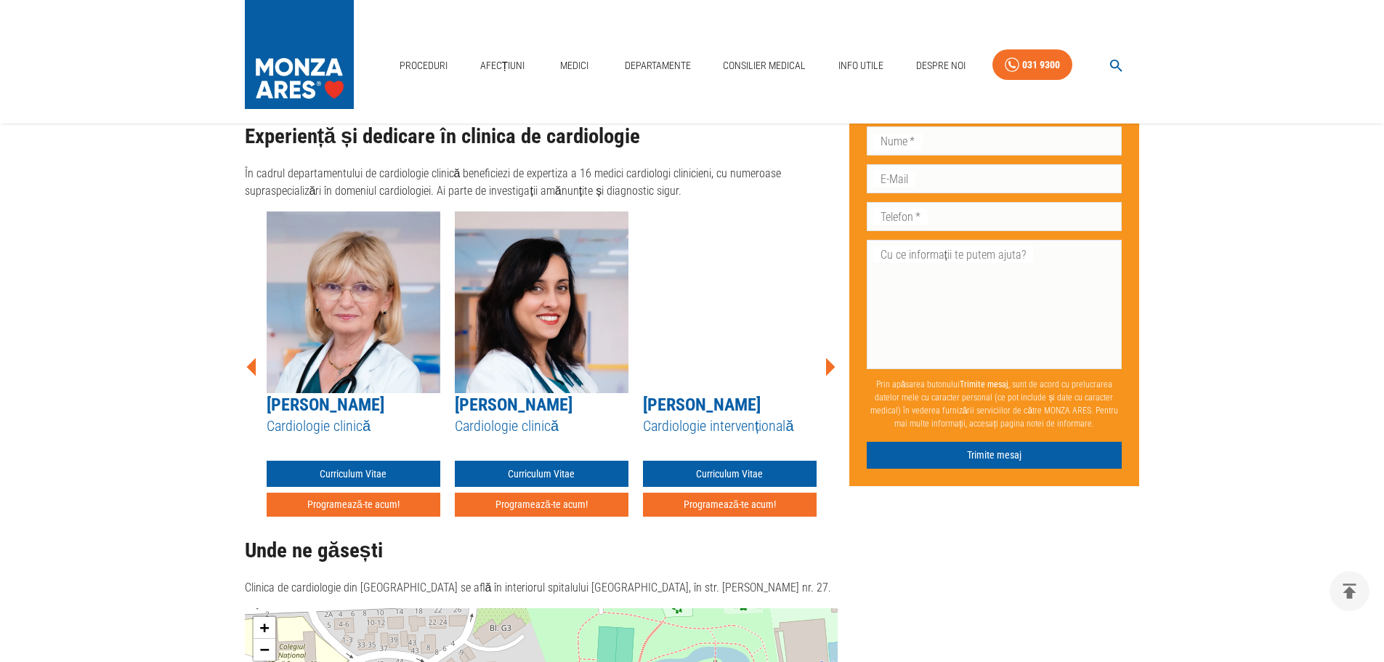
click at [830, 357] on icon at bounding box center [830, 366] width 9 height 18
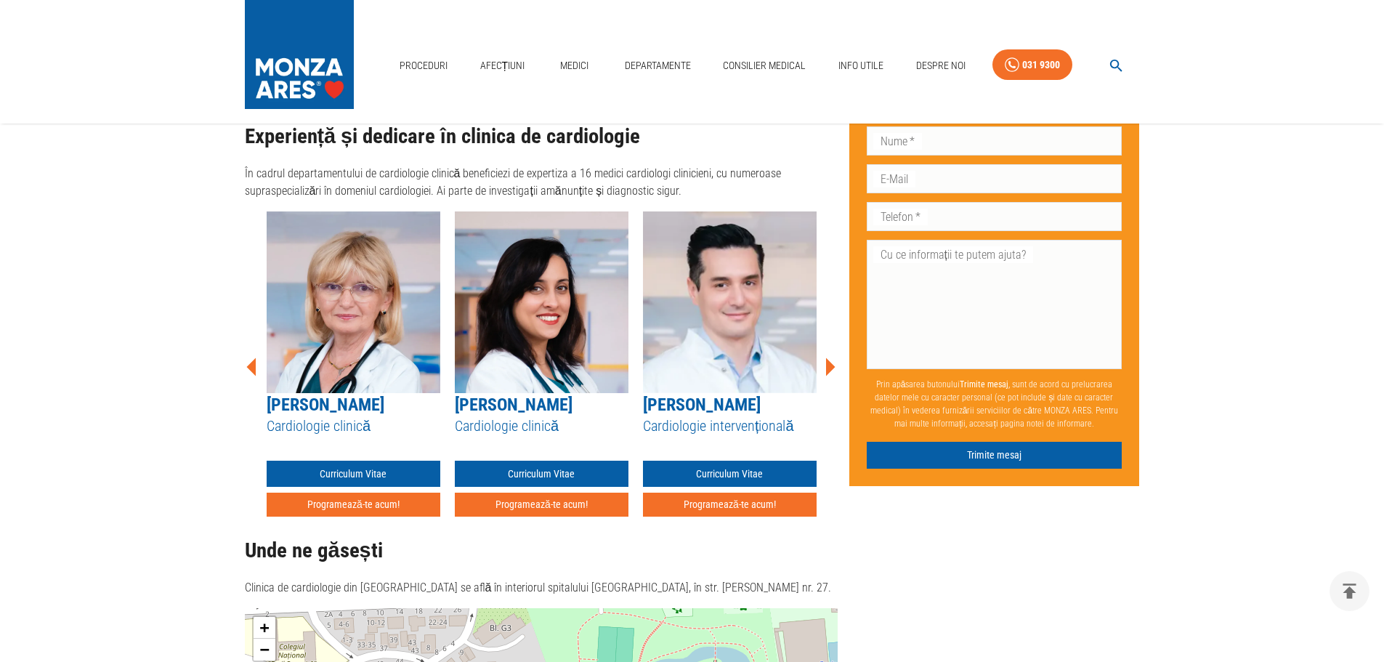
click at [830, 357] on icon at bounding box center [830, 366] width 9 height 18
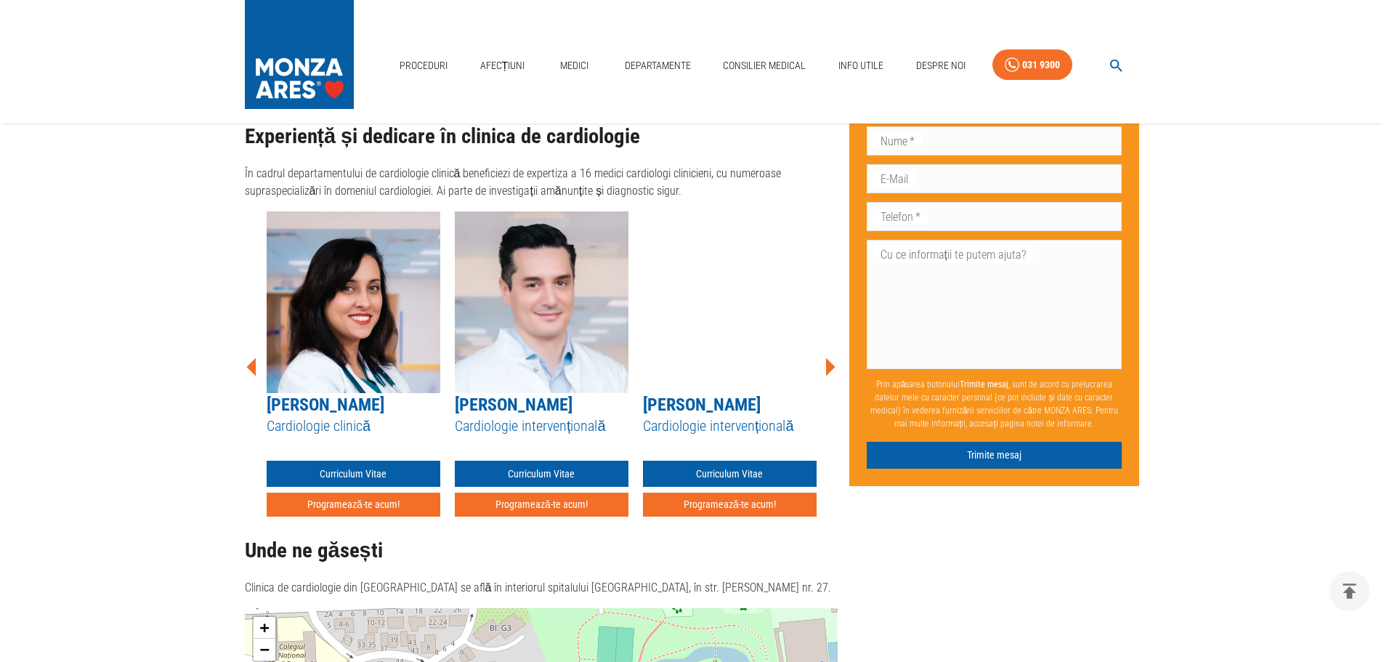
click at [830, 357] on icon at bounding box center [830, 366] width 9 height 18
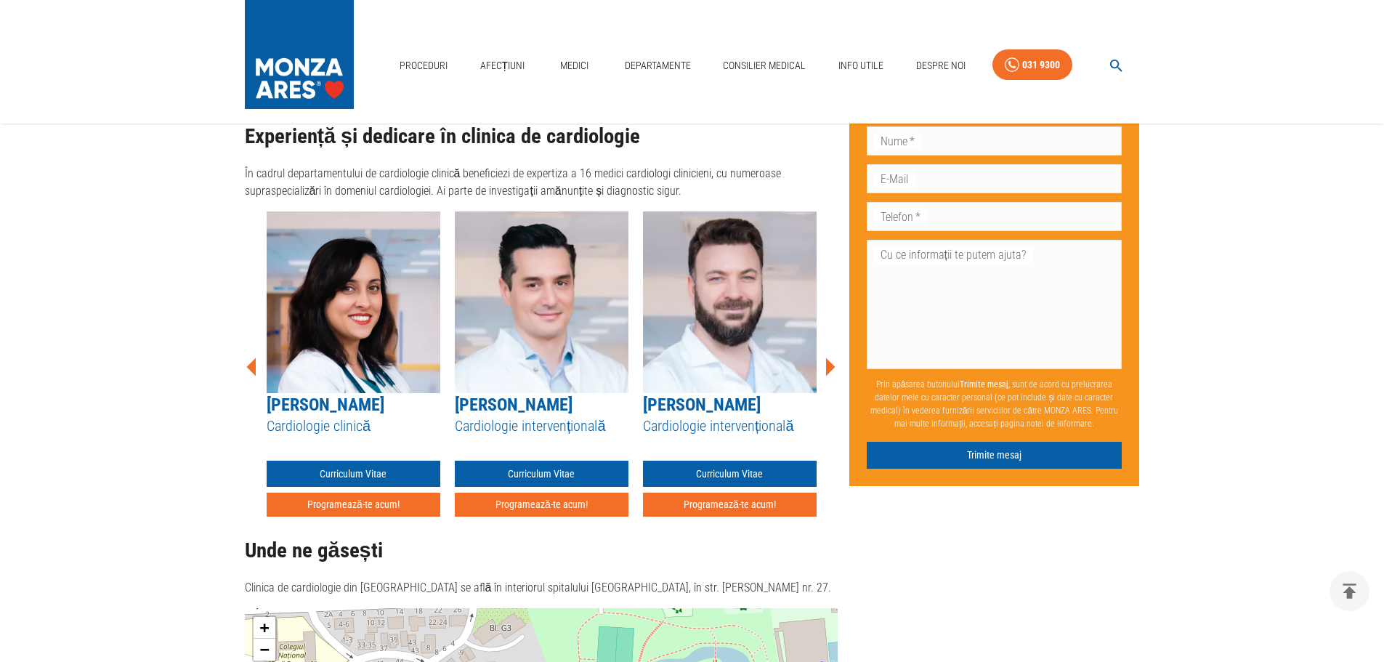
click at [830, 357] on icon at bounding box center [830, 366] width 9 height 18
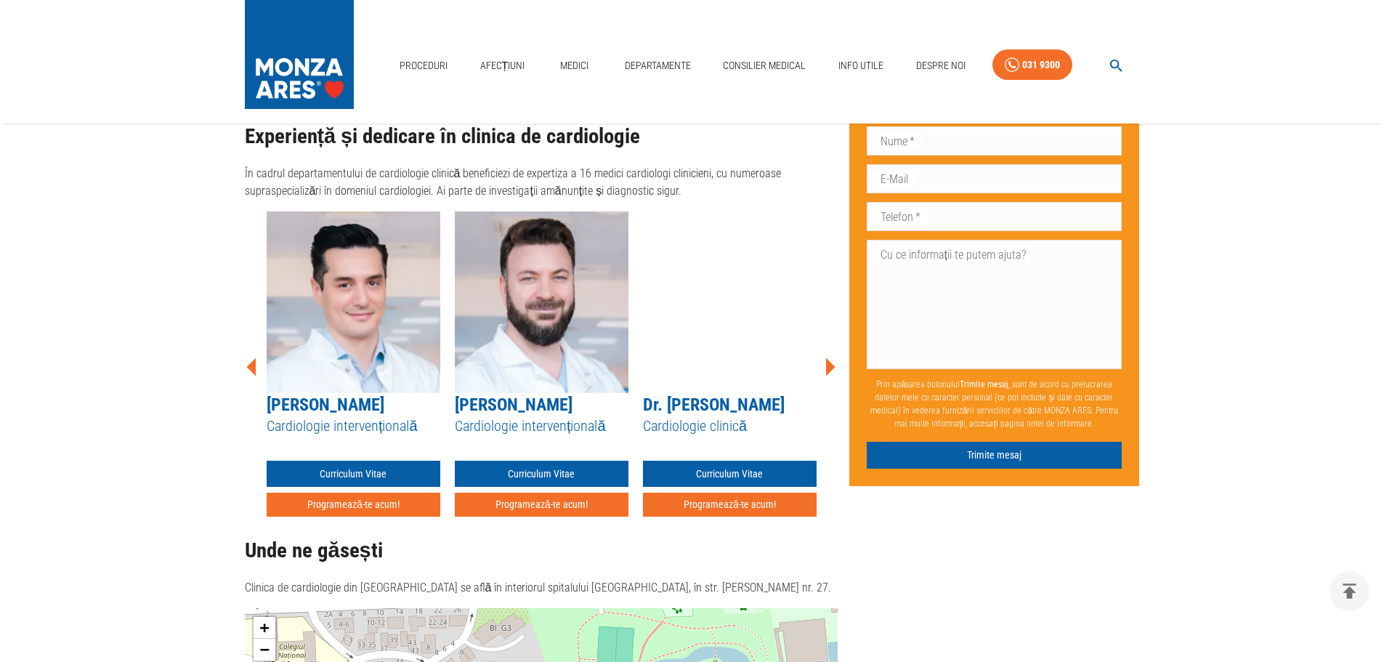
click at [830, 357] on icon at bounding box center [830, 366] width 9 height 18
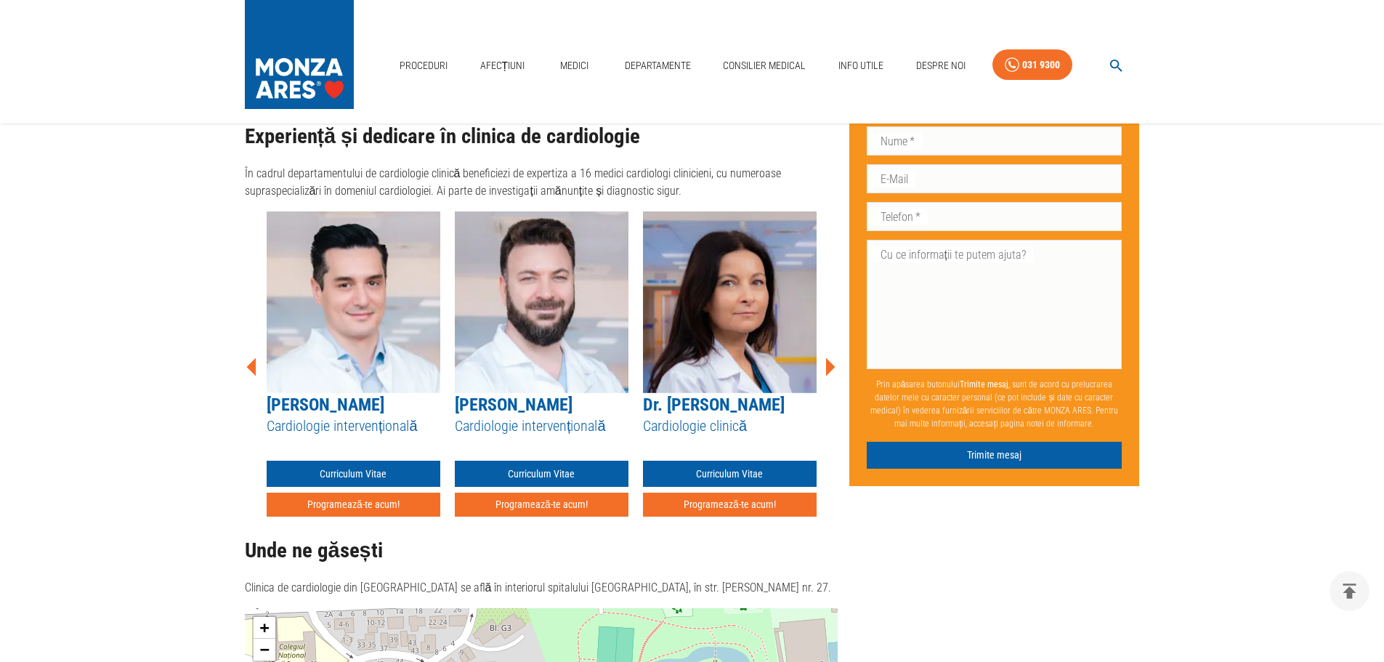
click at [830, 357] on icon at bounding box center [830, 366] width 9 height 18
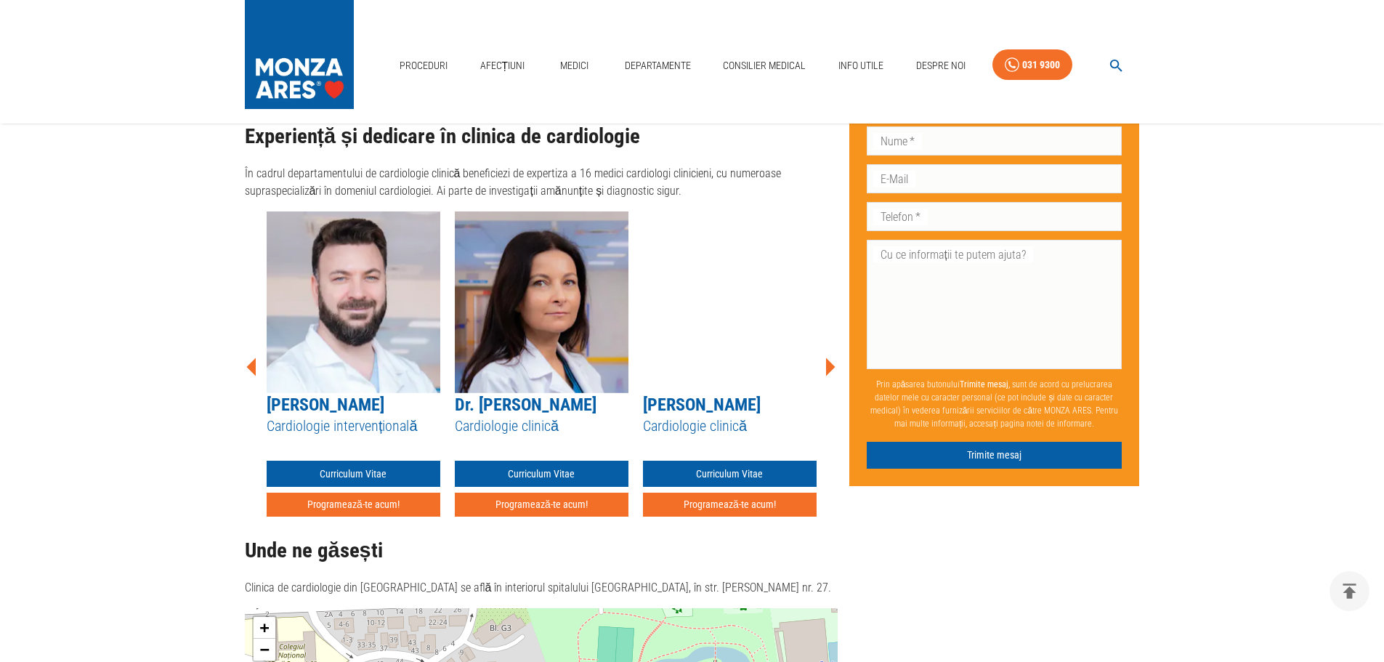
click at [830, 357] on icon at bounding box center [830, 366] width 9 height 18
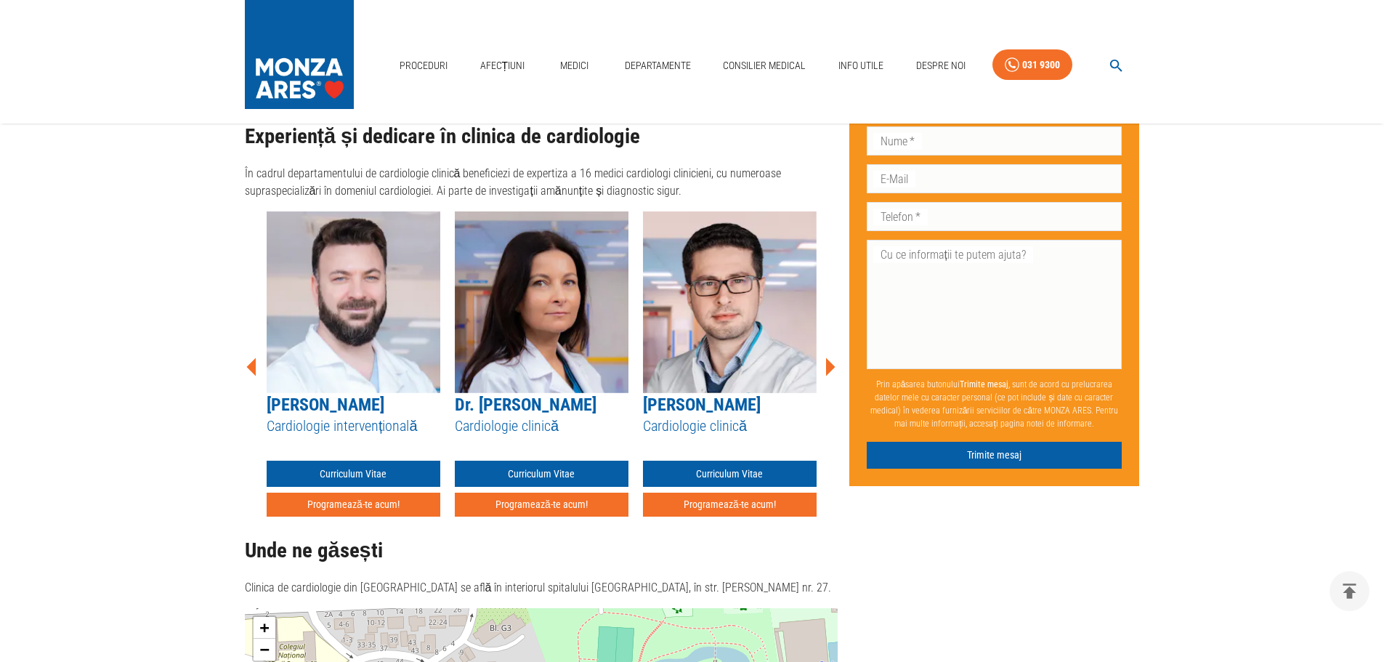
click at [830, 357] on icon at bounding box center [830, 366] width 9 height 18
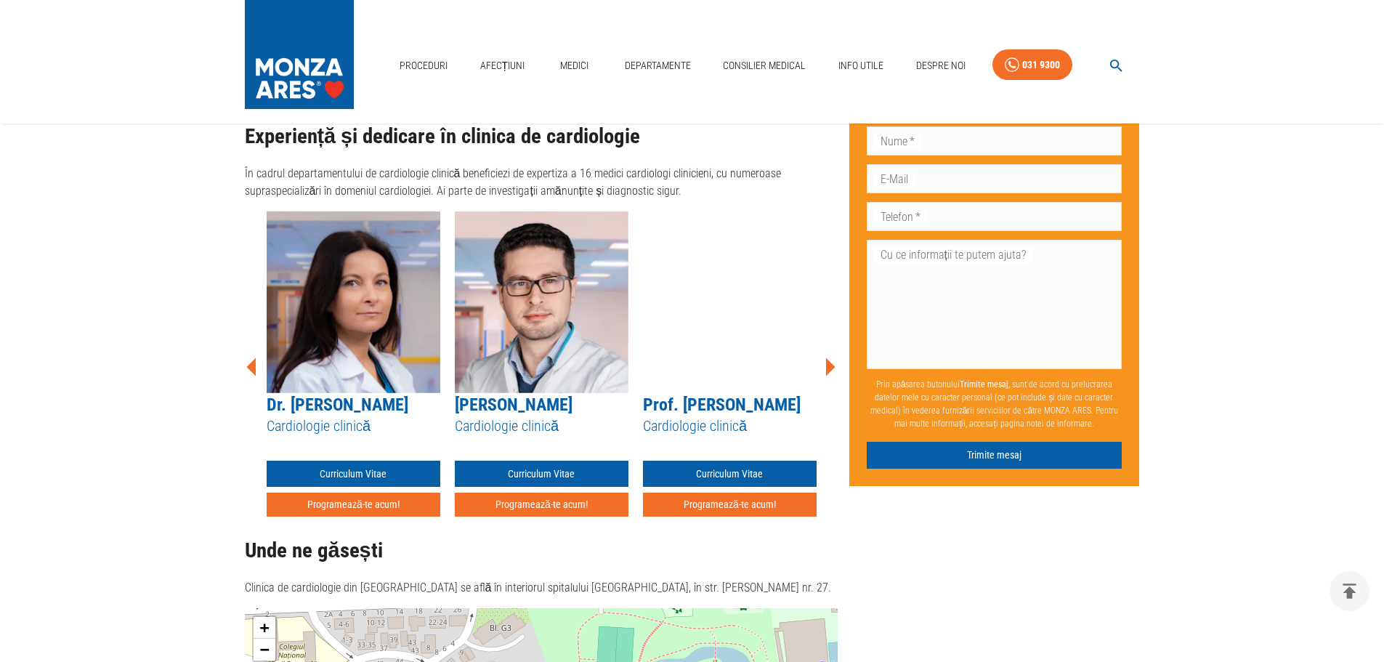
click at [830, 357] on icon at bounding box center [830, 366] width 9 height 18
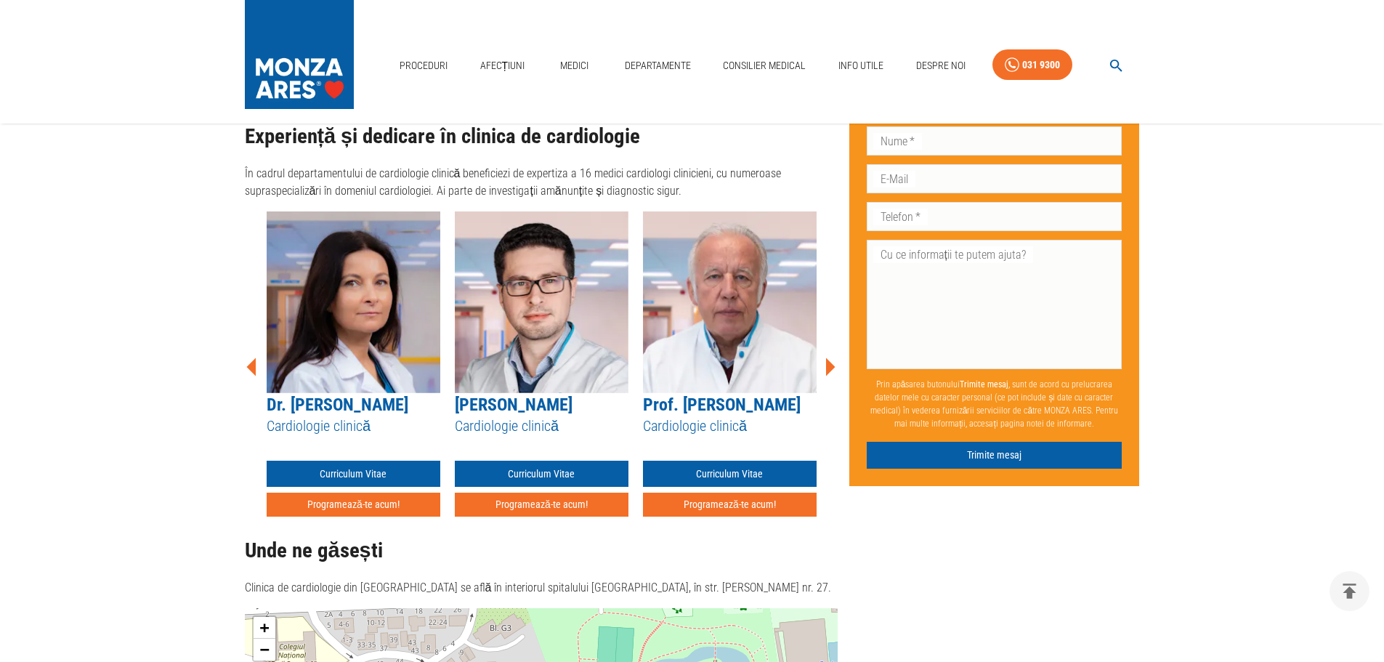
click at [830, 357] on icon at bounding box center [830, 366] width 9 height 18
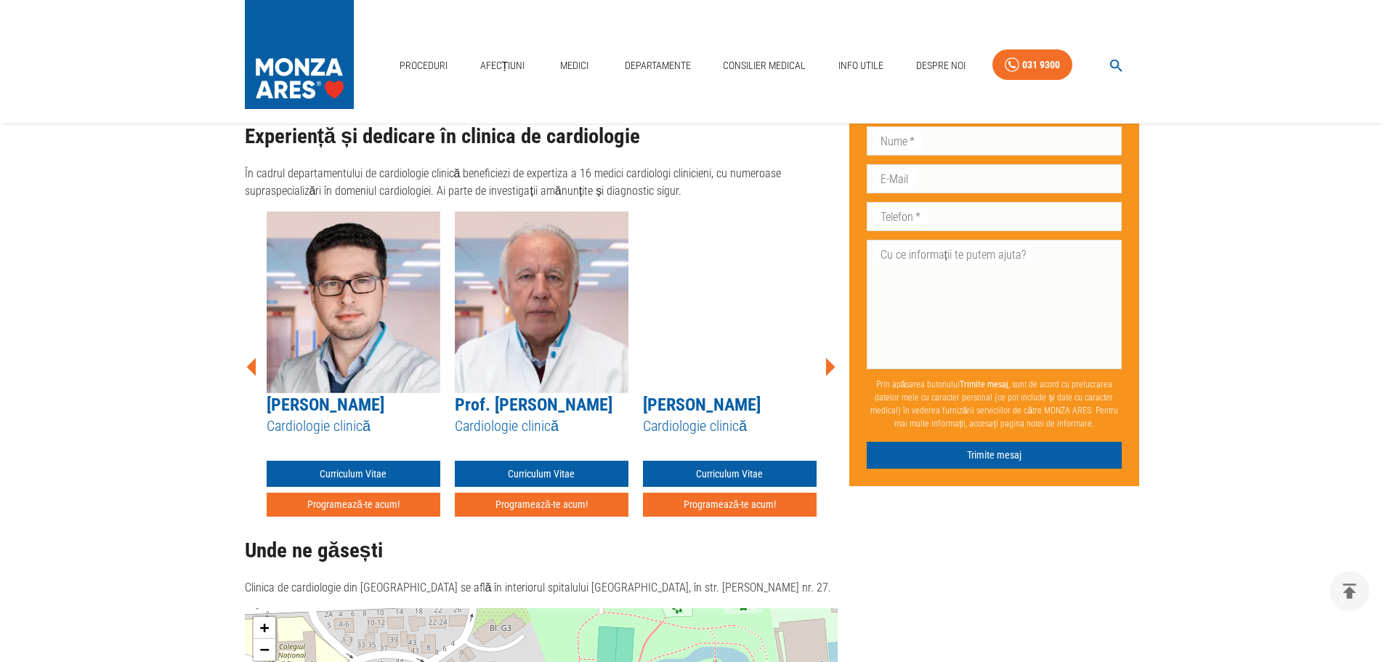
click at [830, 357] on icon at bounding box center [830, 366] width 9 height 18
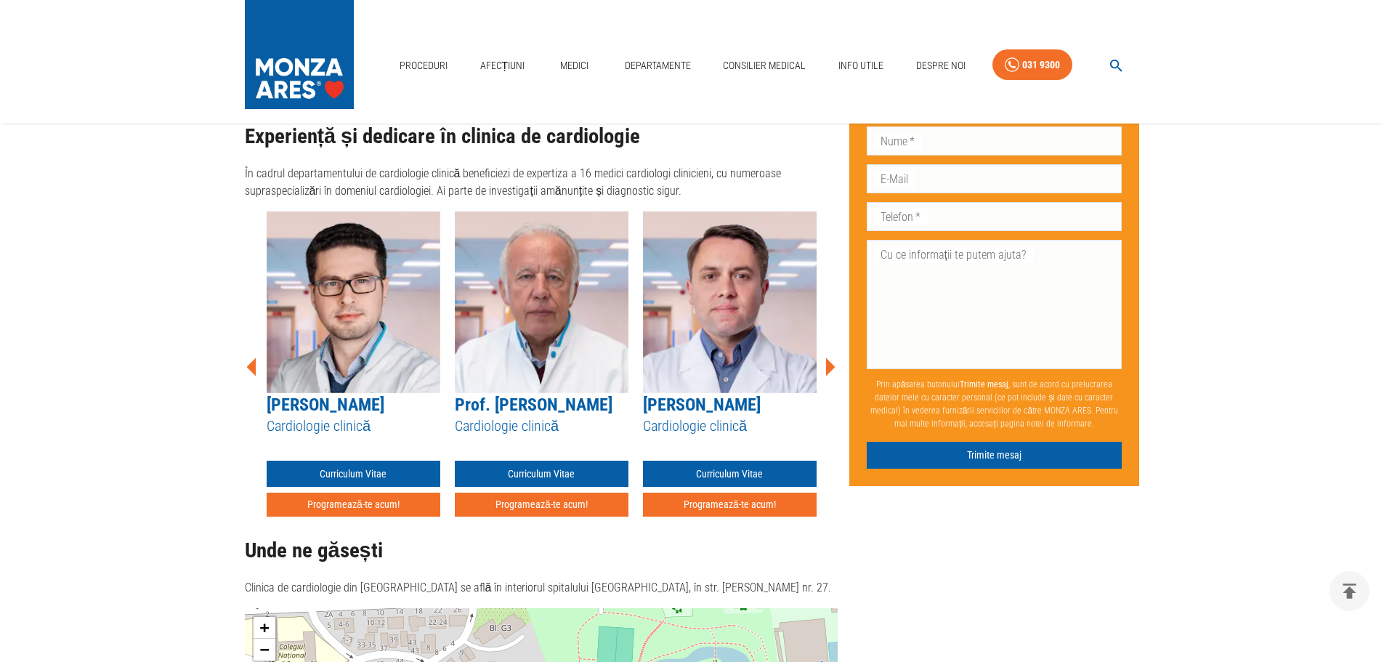
click at [830, 357] on icon at bounding box center [830, 366] width 9 height 18
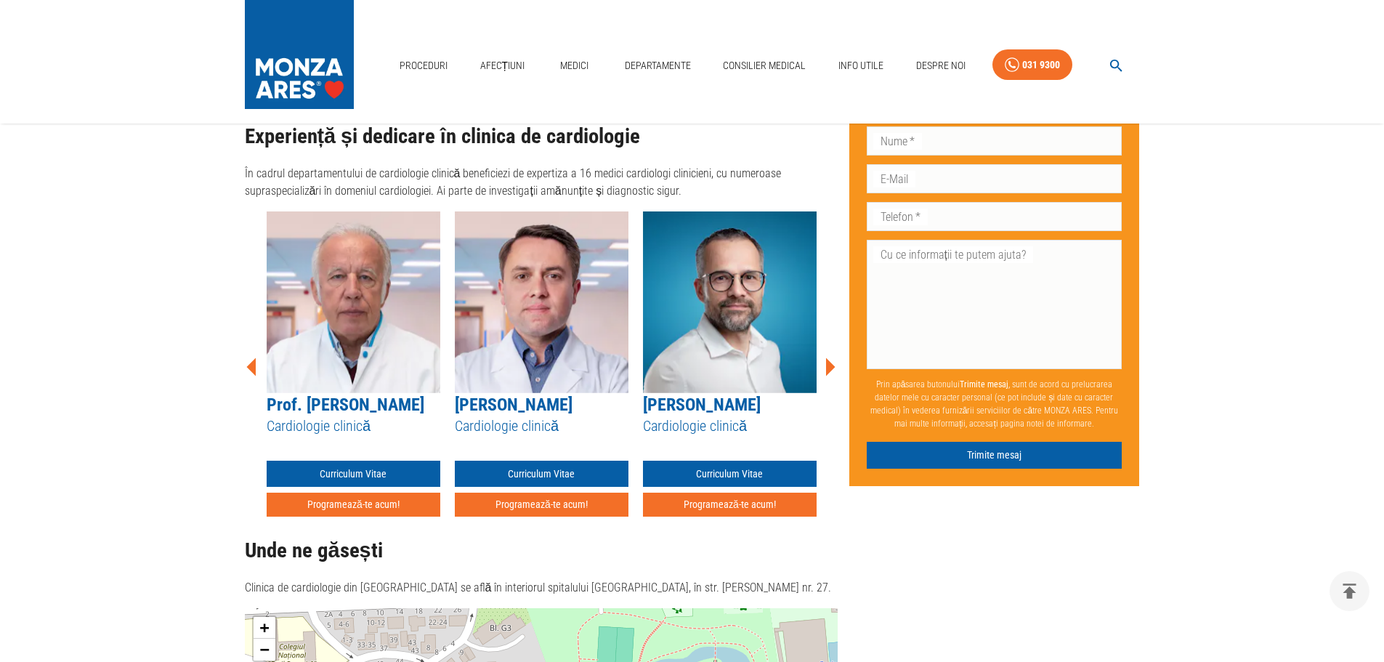
click at [830, 357] on icon at bounding box center [830, 366] width 9 height 18
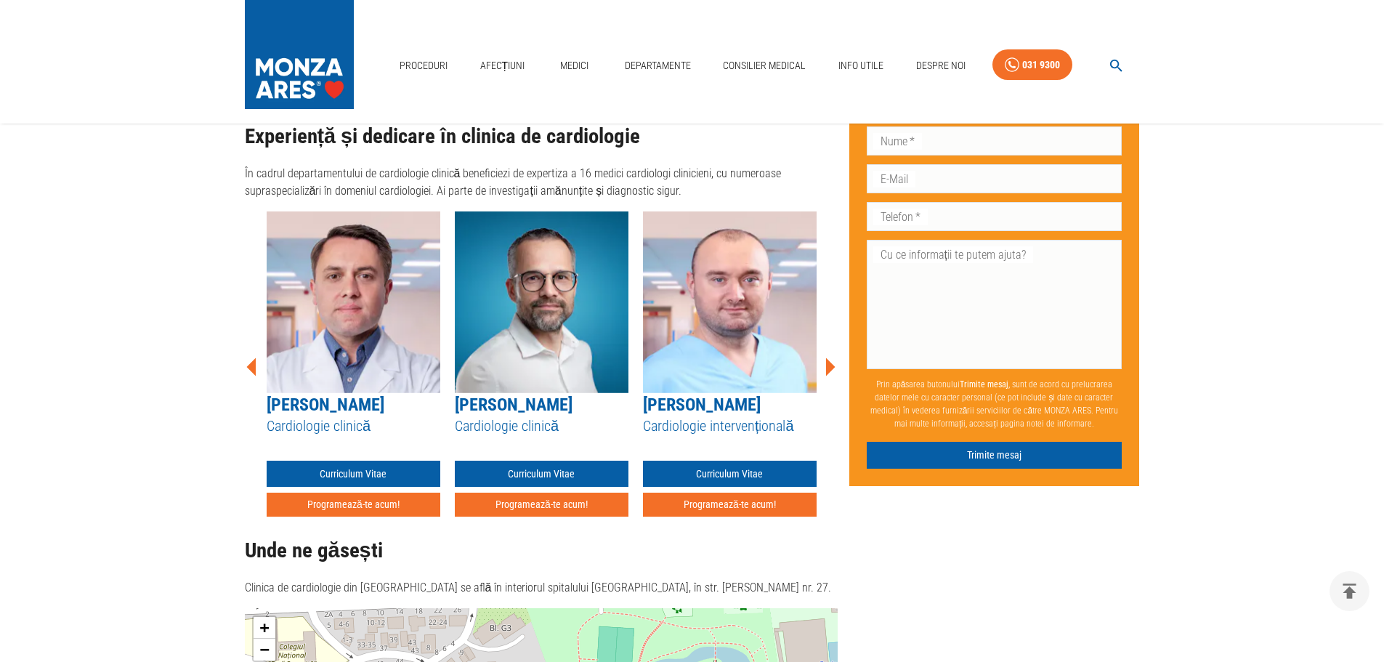
click at [830, 357] on icon at bounding box center [830, 366] width 9 height 18
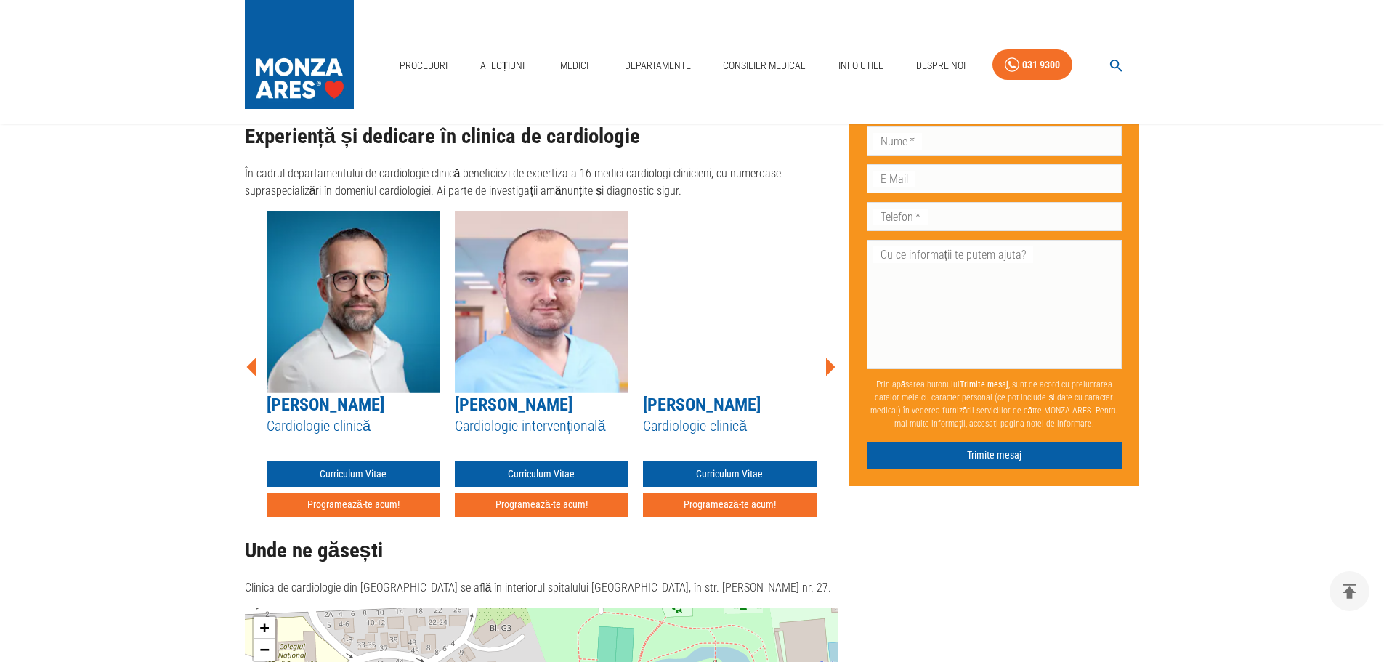
click at [830, 357] on icon at bounding box center [830, 366] width 9 height 18
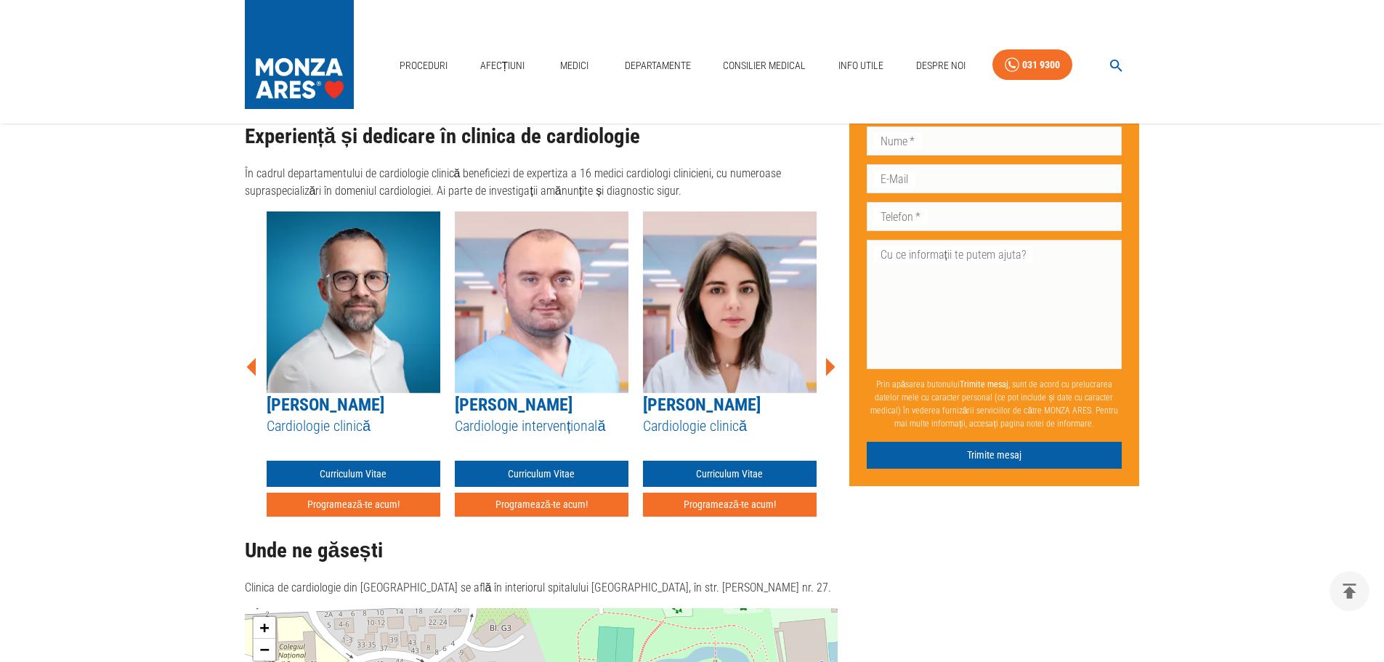
click at [830, 357] on icon at bounding box center [830, 366] width 9 height 18
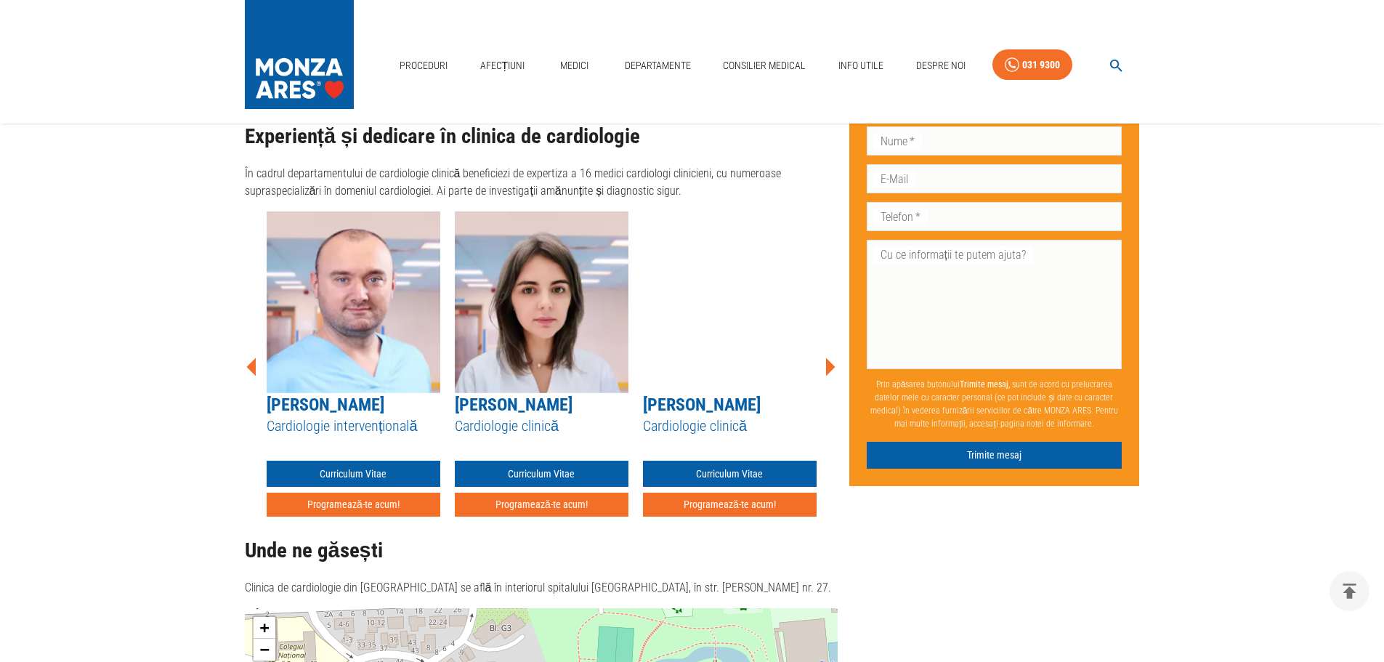
click at [830, 357] on icon at bounding box center [830, 366] width 9 height 18
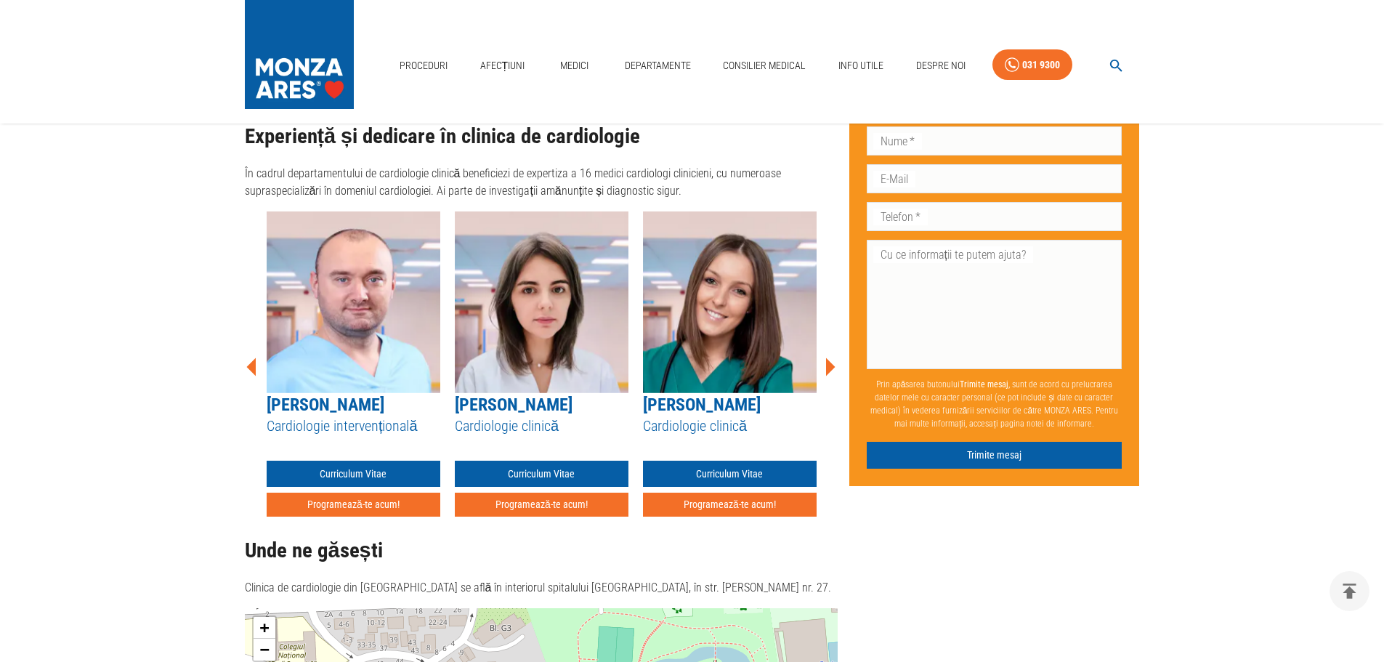
click at [830, 357] on icon at bounding box center [830, 366] width 9 height 18
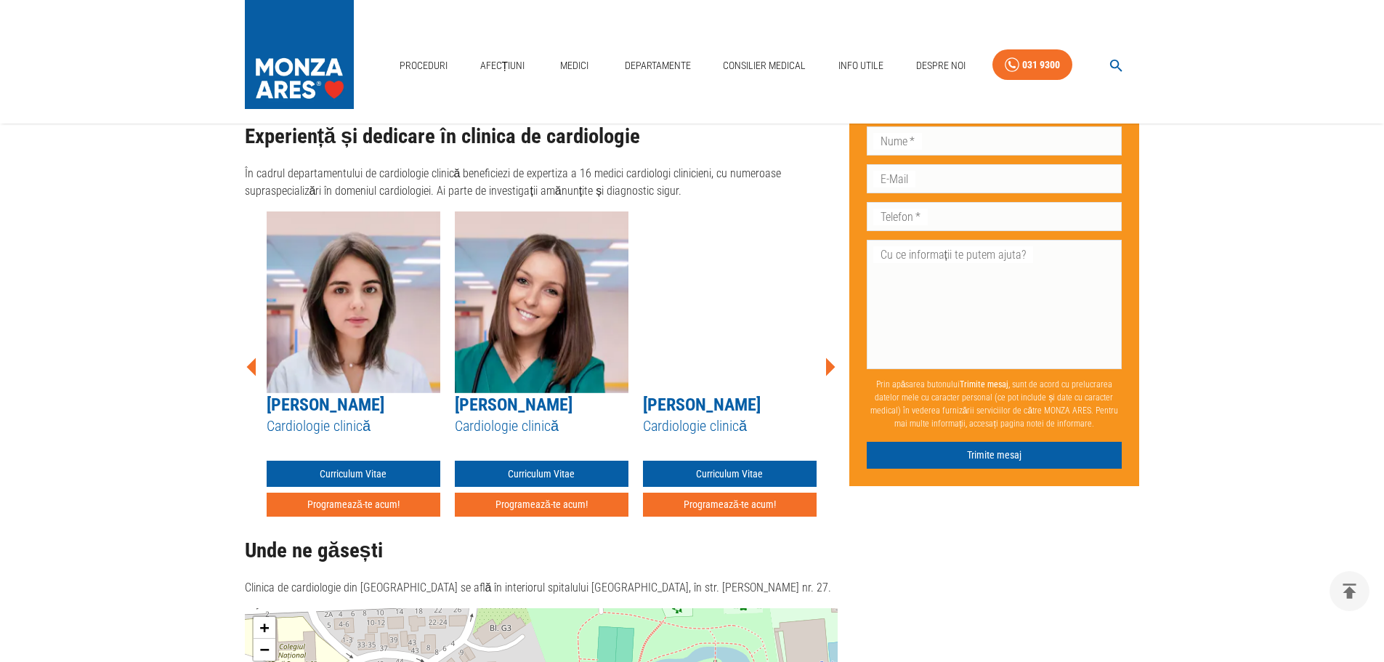
click at [830, 357] on icon at bounding box center [830, 366] width 9 height 18
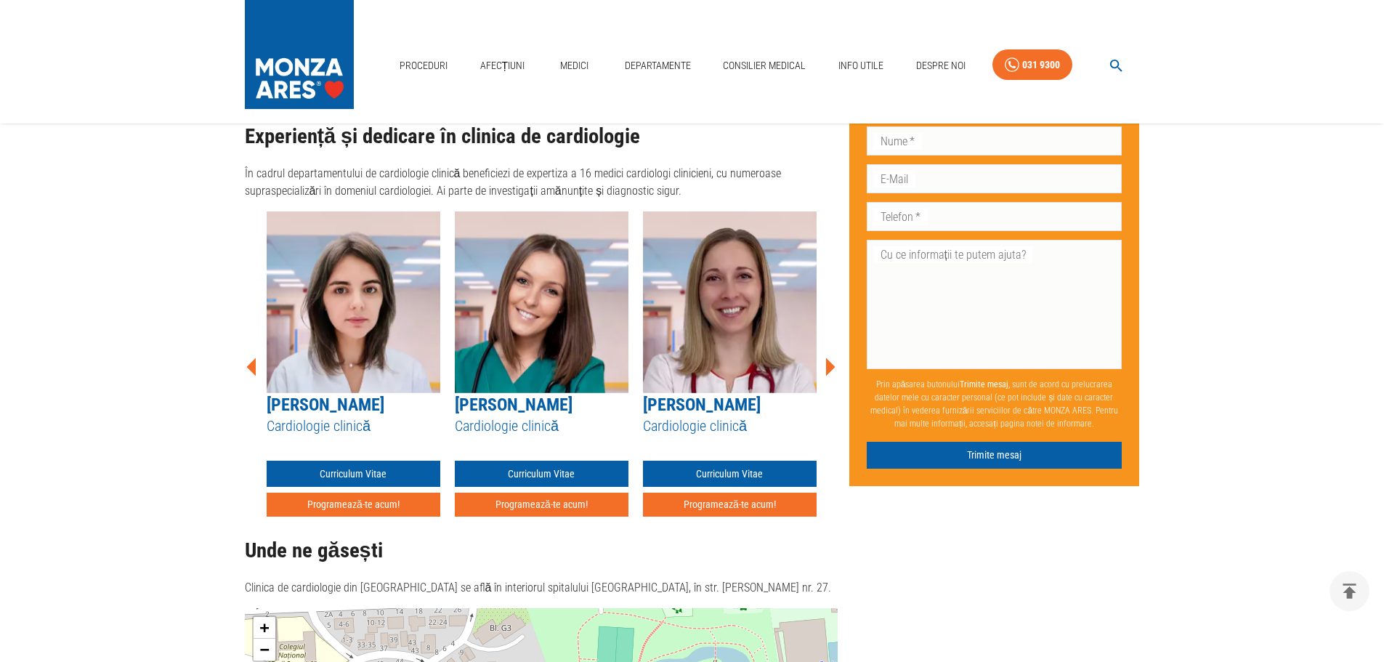
click at [830, 357] on icon at bounding box center [830, 366] width 9 height 18
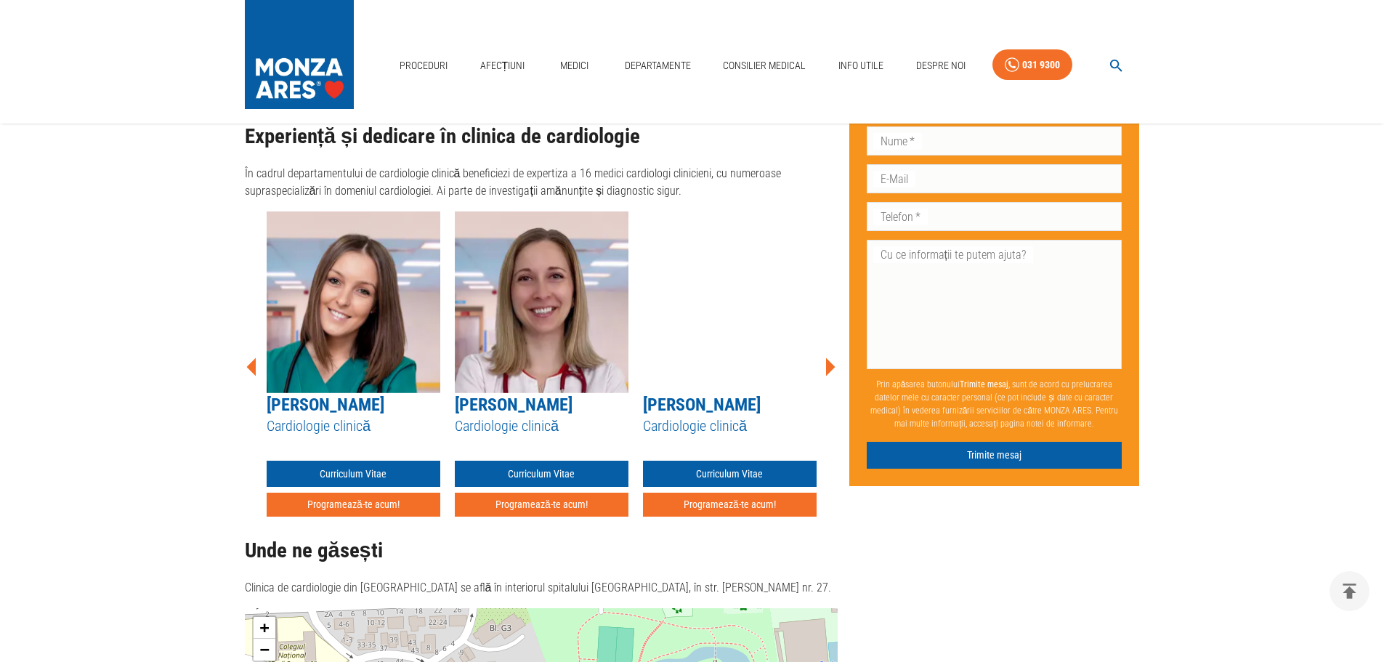
click at [830, 357] on icon at bounding box center [830, 366] width 9 height 18
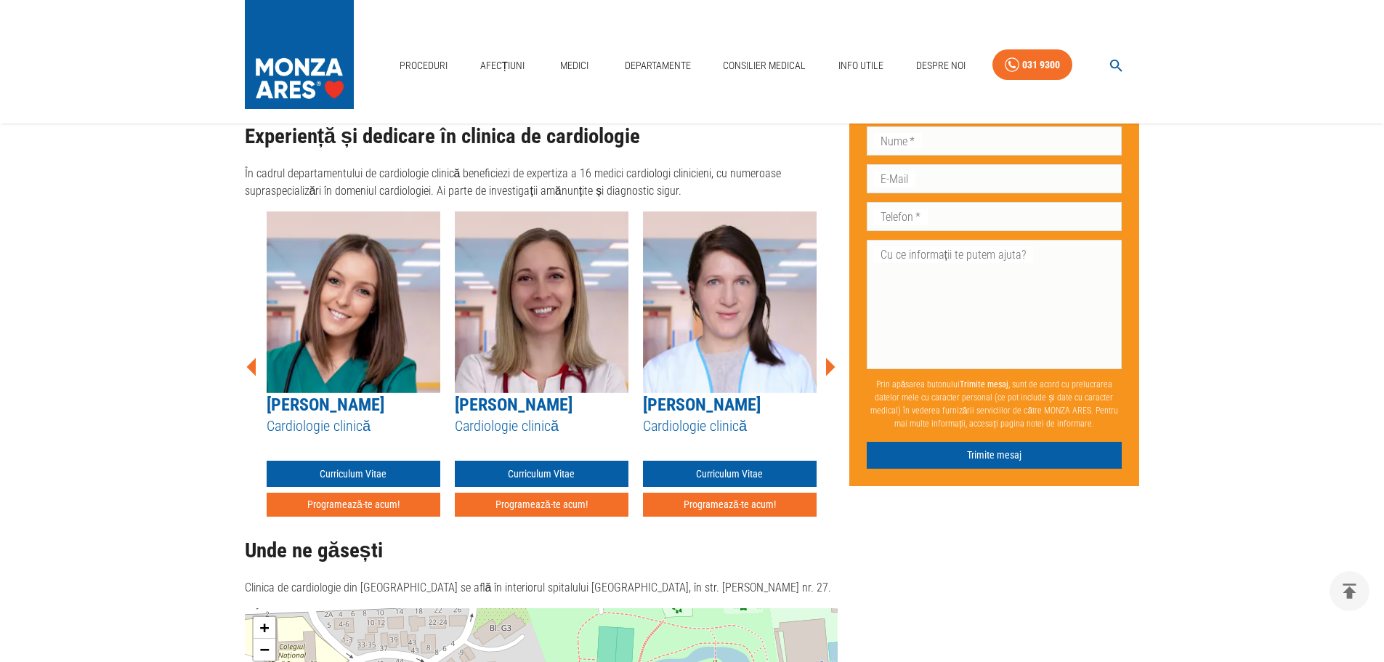
click at [830, 357] on icon at bounding box center [830, 366] width 9 height 18
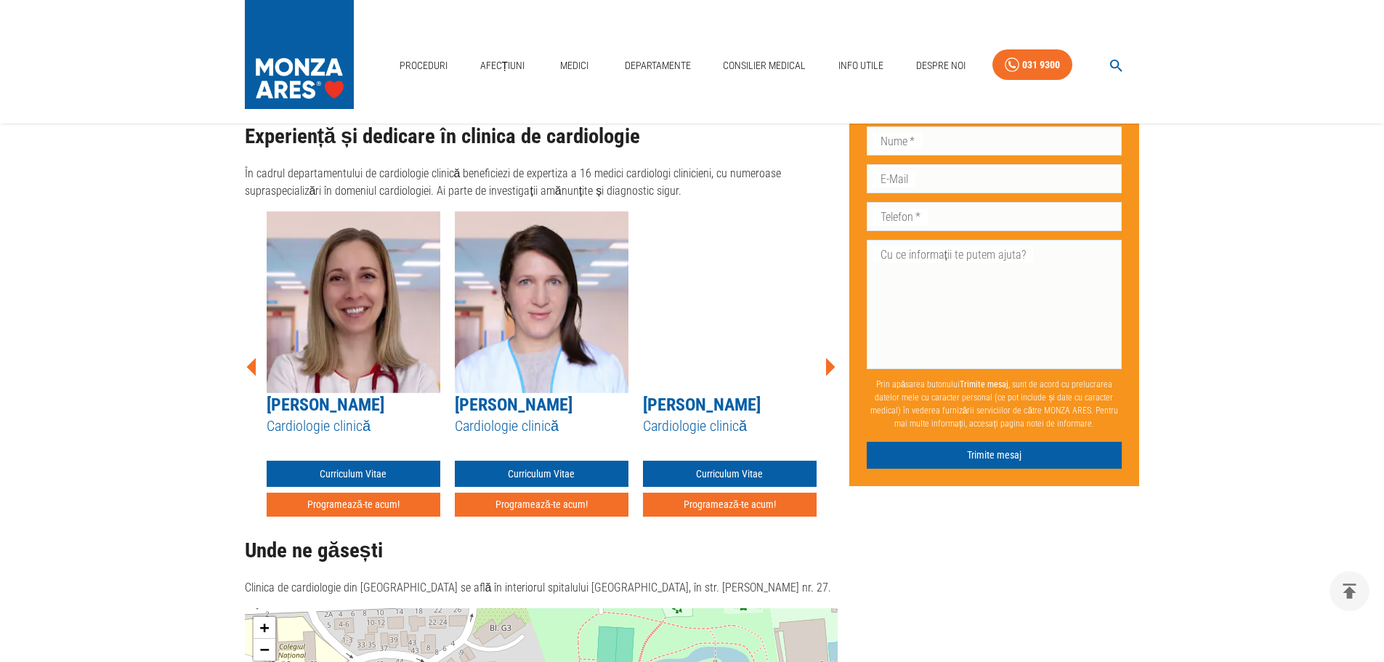
click at [830, 357] on icon at bounding box center [830, 366] width 9 height 18
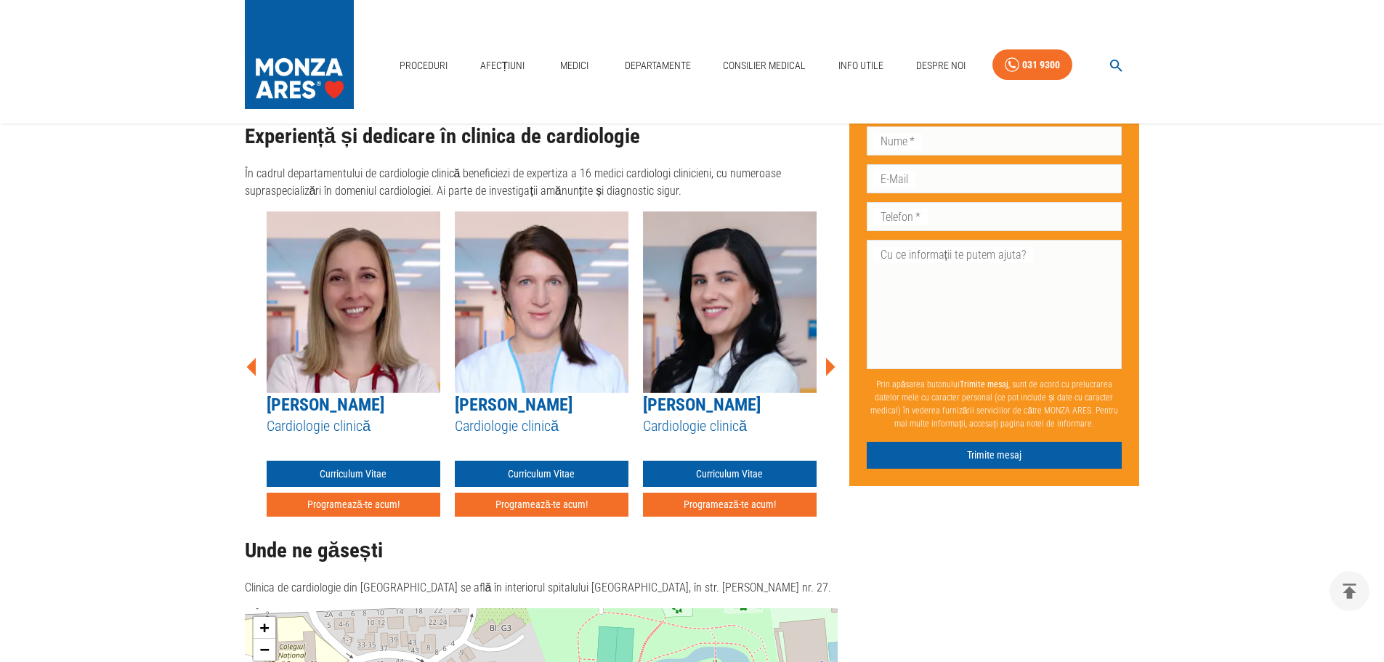
click at [830, 357] on icon at bounding box center [830, 366] width 9 height 18
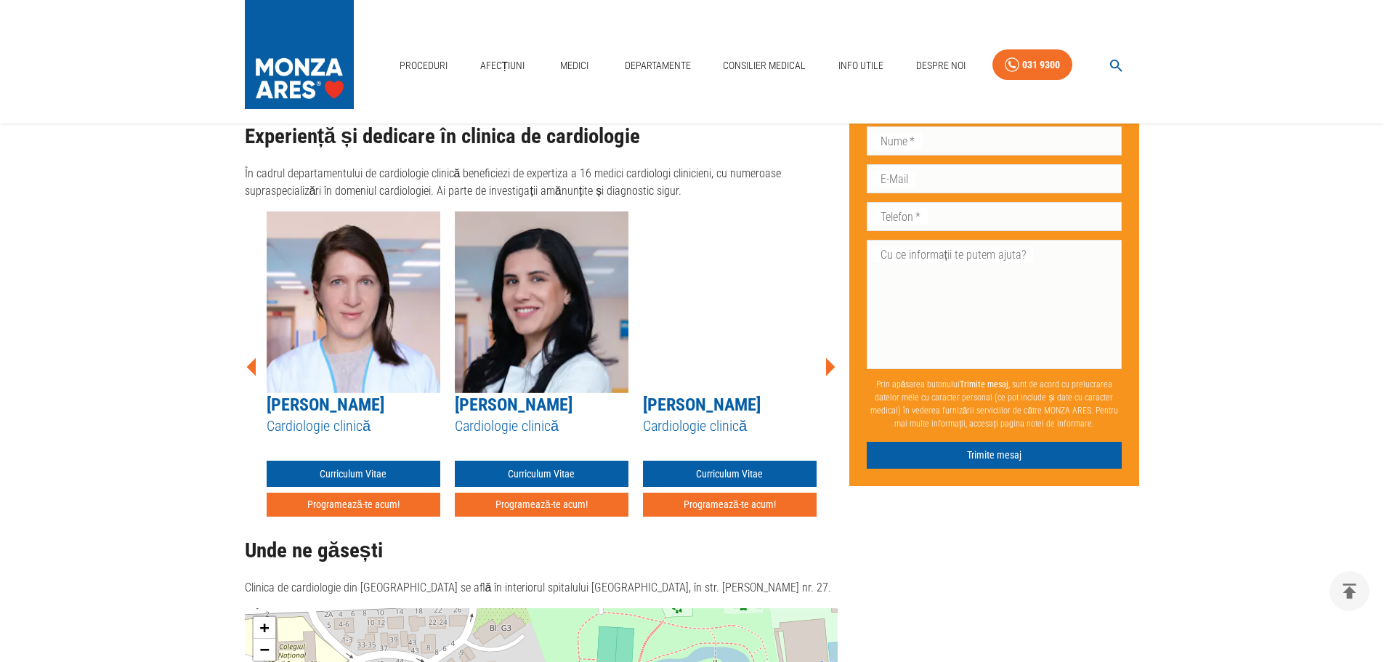
click at [830, 357] on icon at bounding box center [830, 366] width 9 height 18
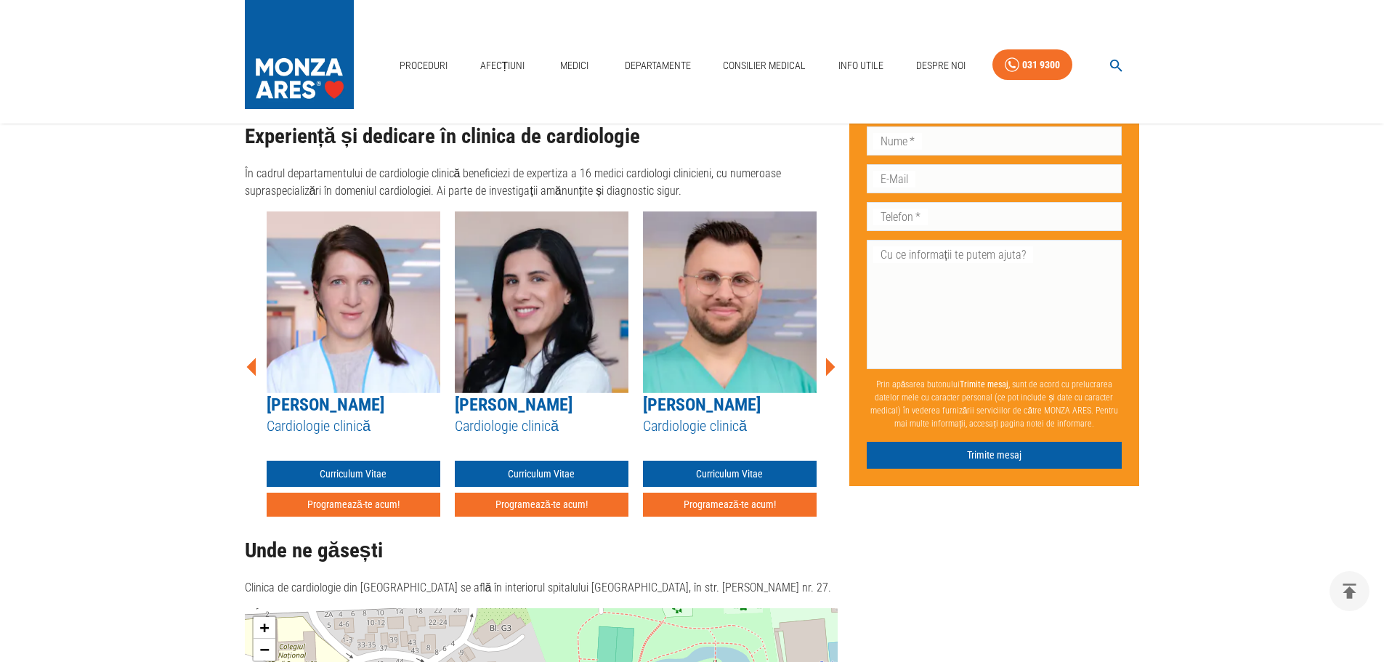
click at [830, 357] on icon at bounding box center [830, 366] width 9 height 18
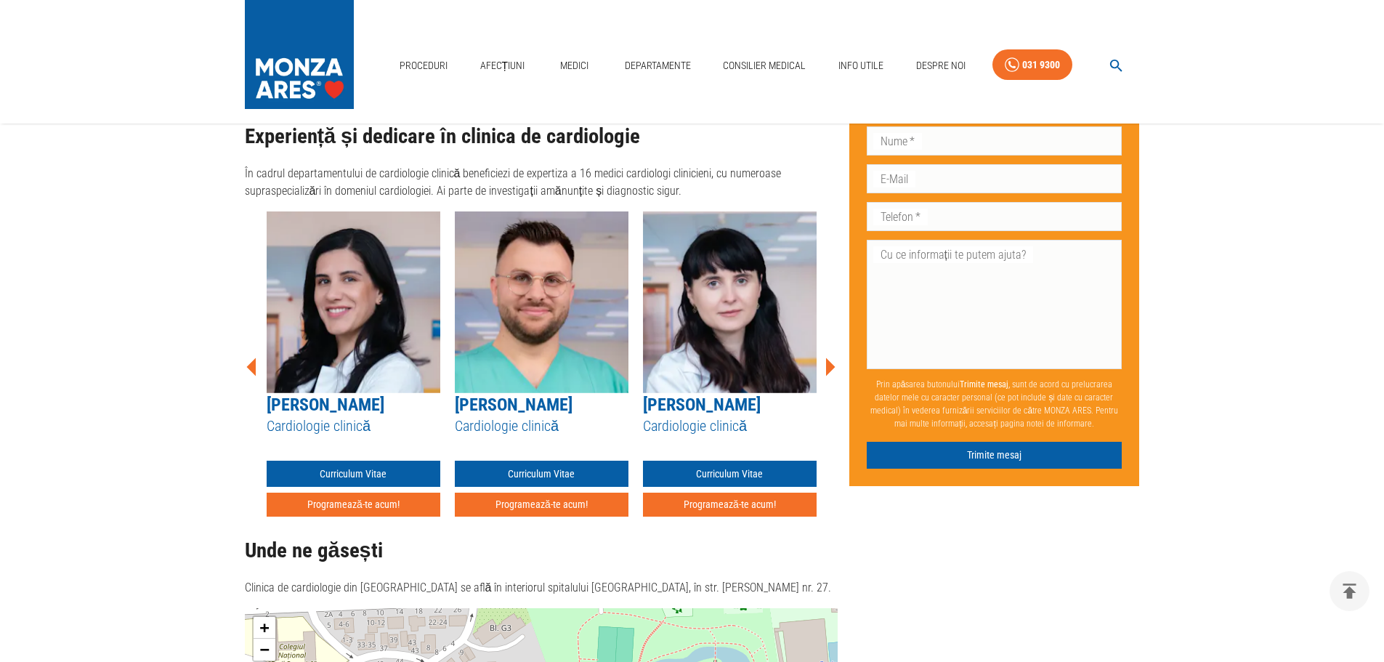
click at [830, 357] on icon at bounding box center [830, 366] width 9 height 18
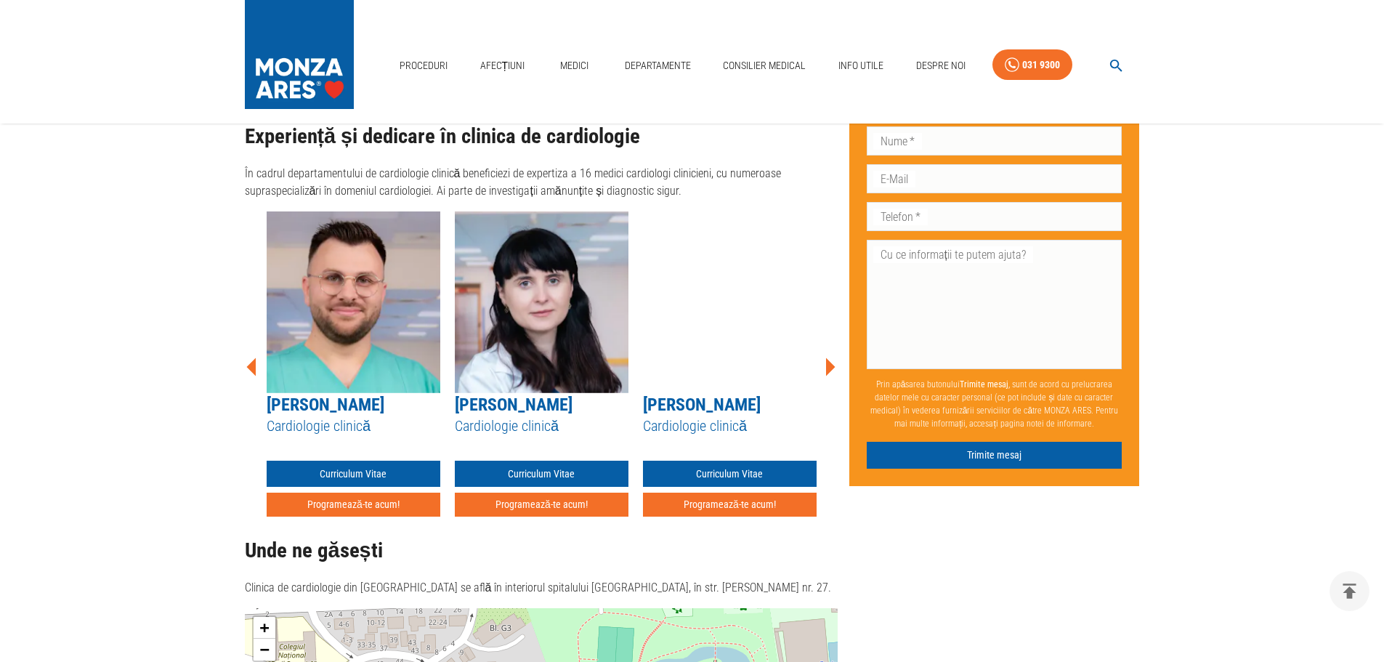
click at [830, 357] on icon at bounding box center [830, 366] width 9 height 18
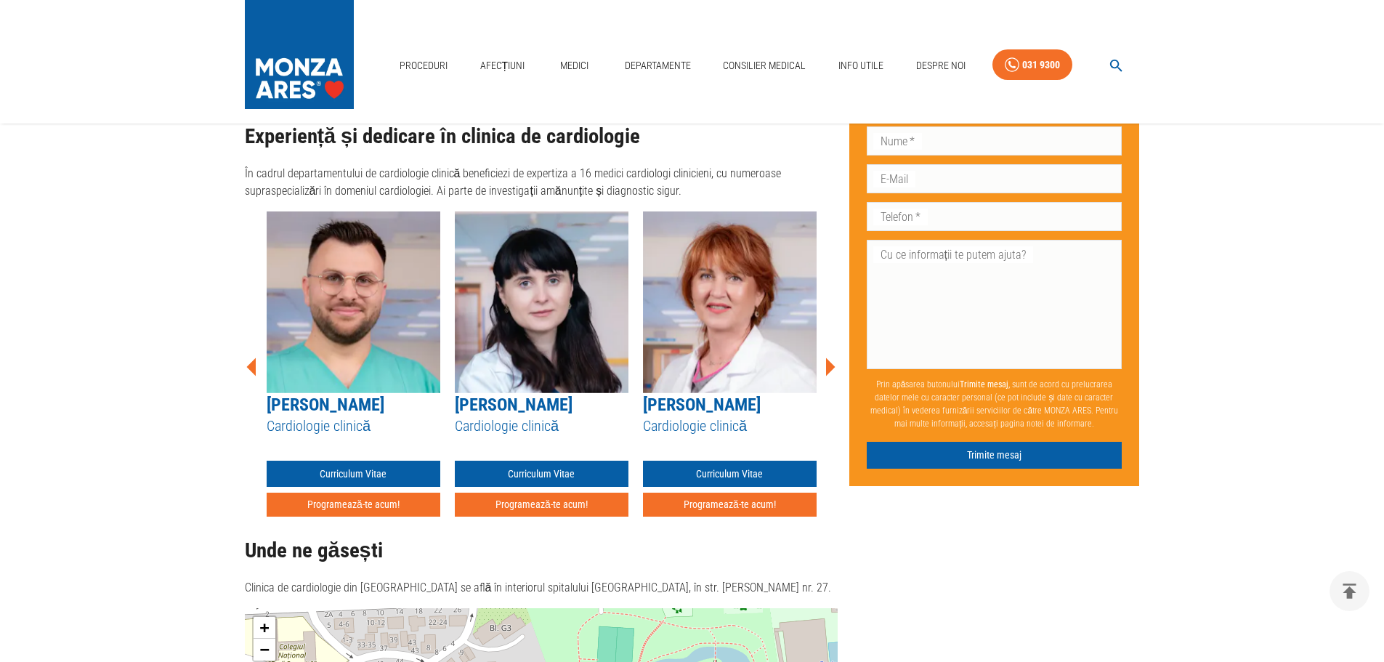
click at [830, 357] on icon at bounding box center [830, 366] width 9 height 18
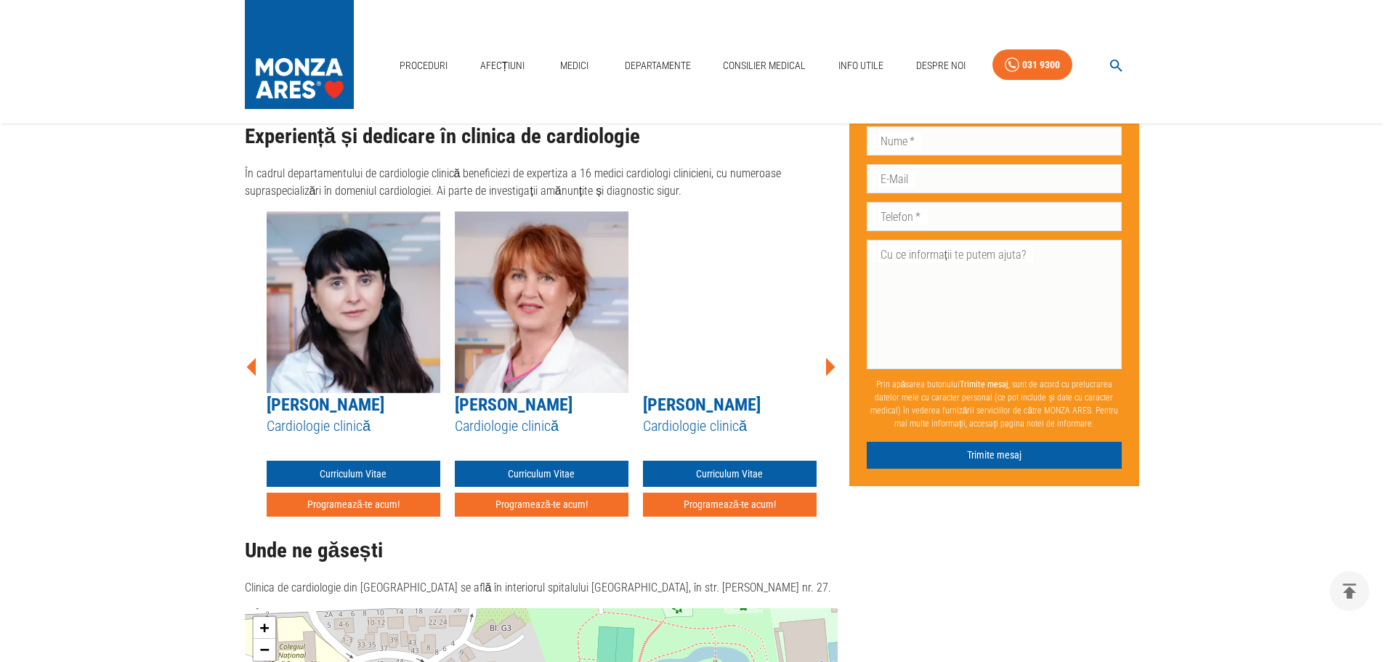
click at [830, 357] on icon at bounding box center [830, 366] width 9 height 18
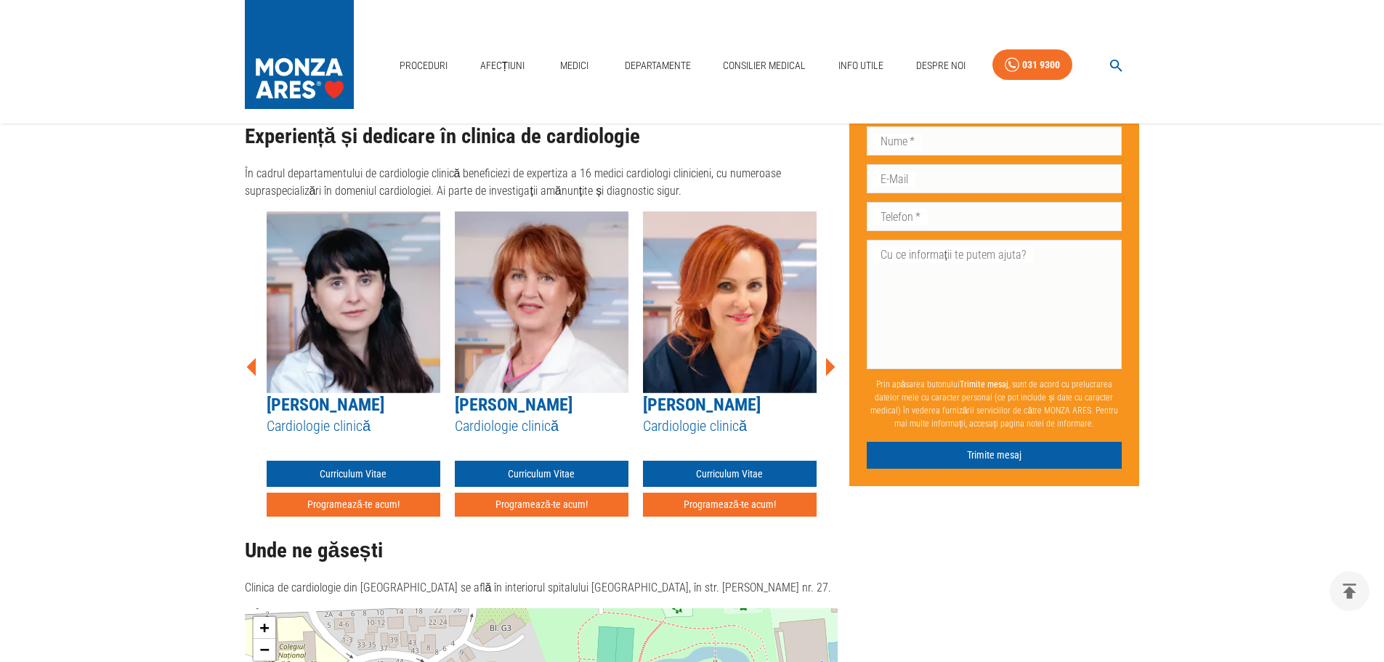
click at [830, 357] on icon at bounding box center [830, 366] width 9 height 18
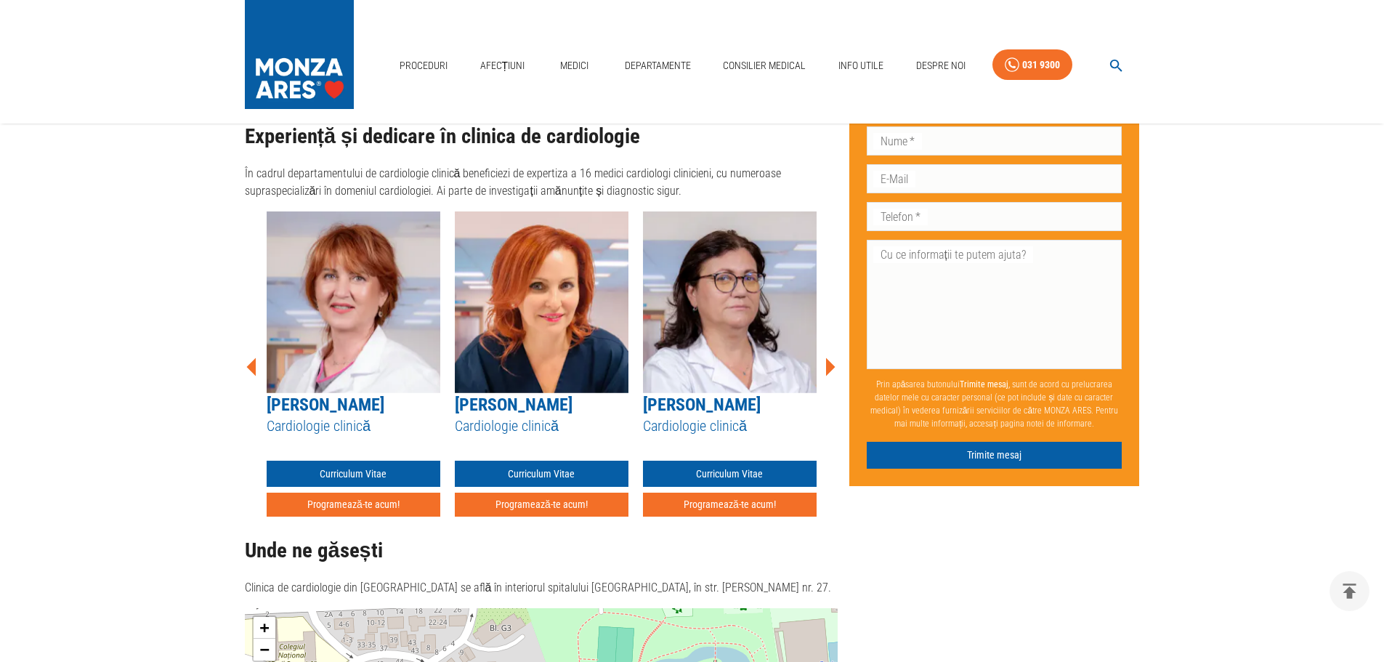
click at [830, 357] on icon at bounding box center [830, 366] width 9 height 18
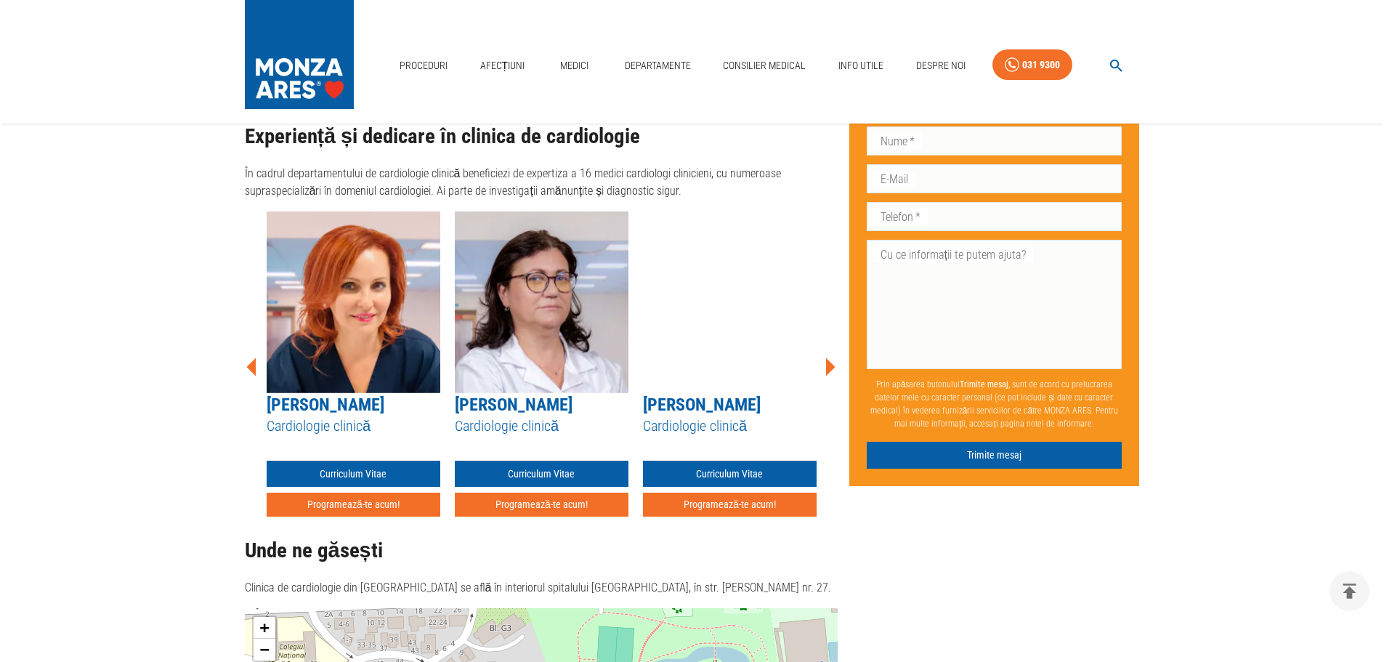
click at [830, 357] on icon at bounding box center [830, 366] width 9 height 18
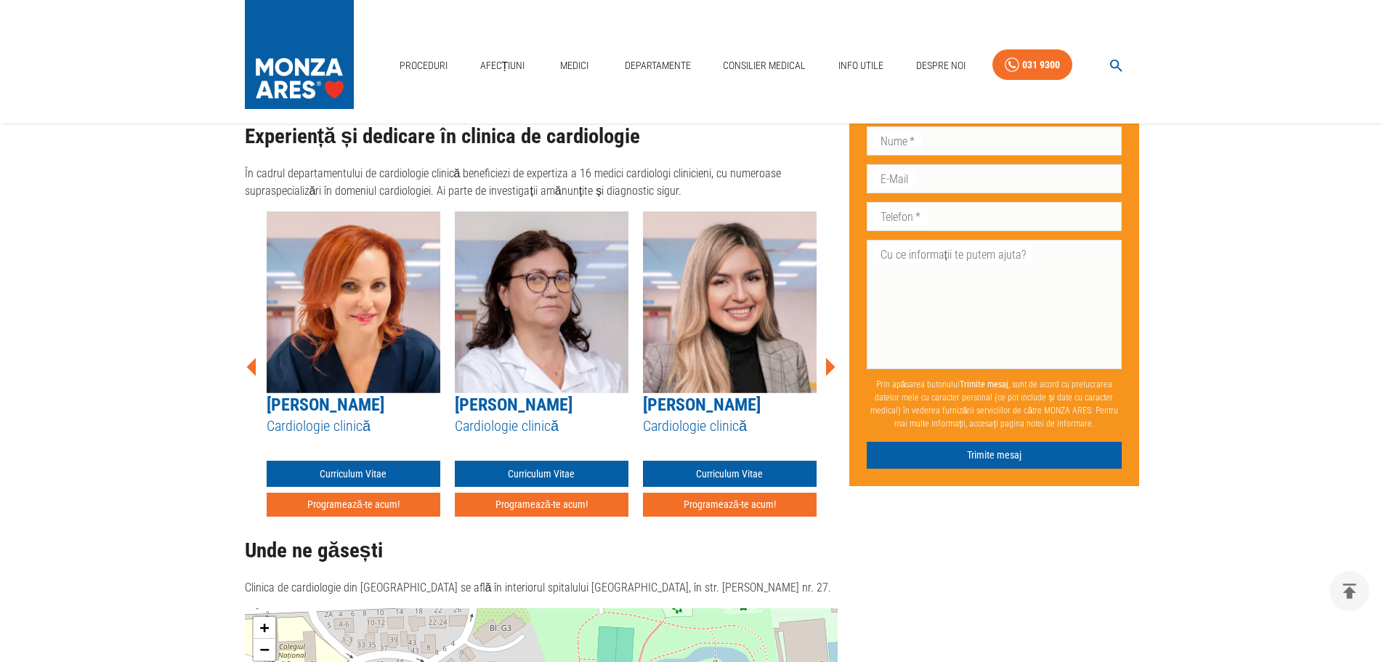
click at [830, 357] on icon at bounding box center [830, 366] width 9 height 18
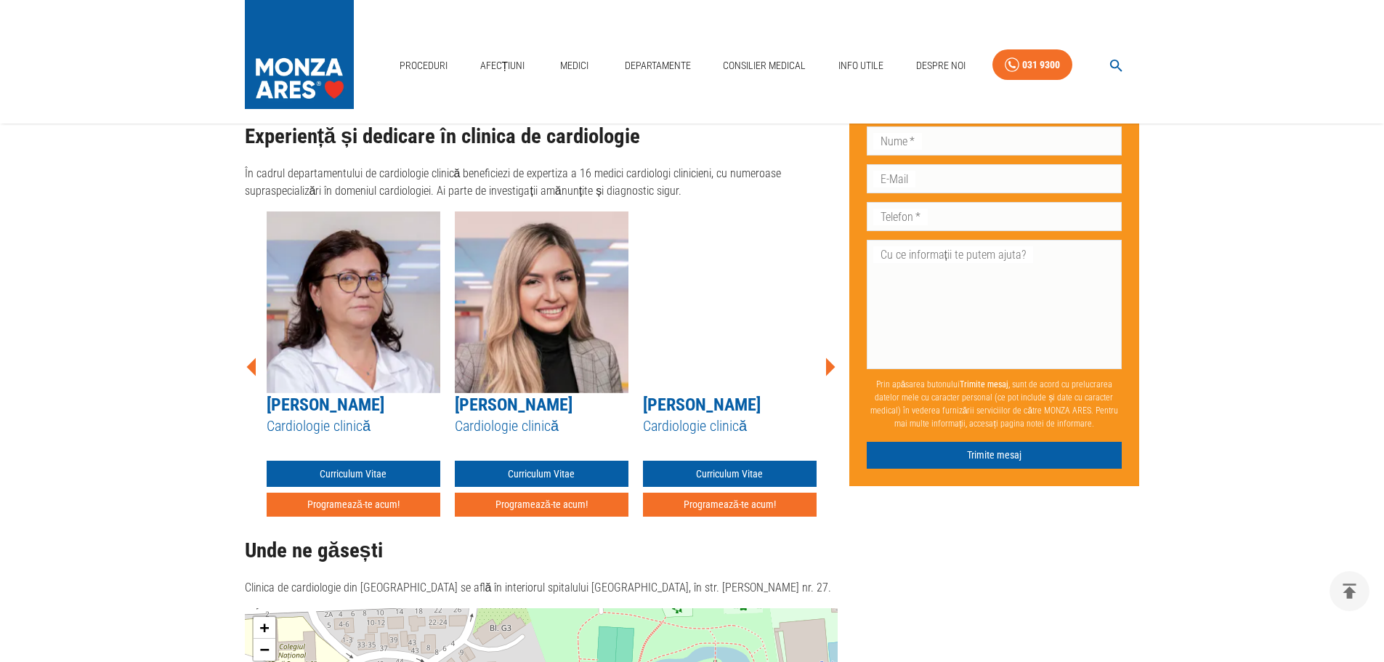
click at [830, 357] on icon at bounding box center [830, 366] width 9 height 18
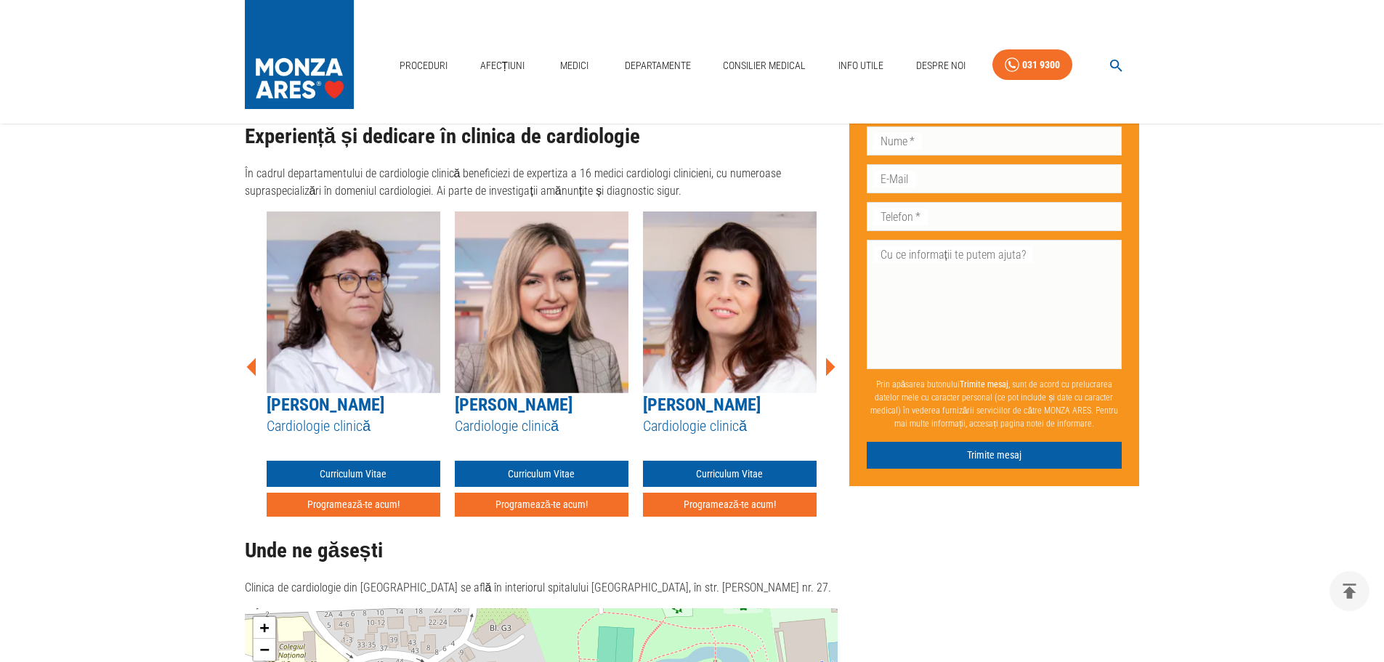
click at [830, 357] on icon at bounding box center [830, 366] width 9 height 18
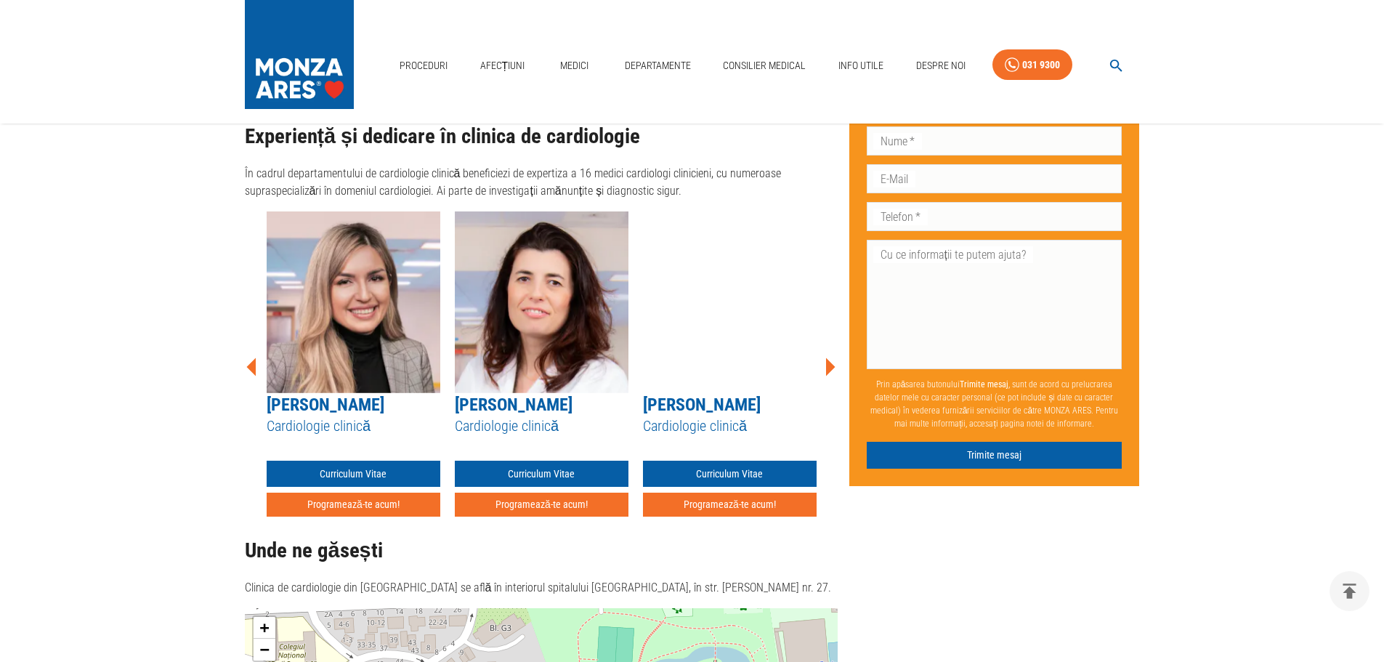
click at [830, 357] on icon at bounding box center [830, 366] width 9 height 18
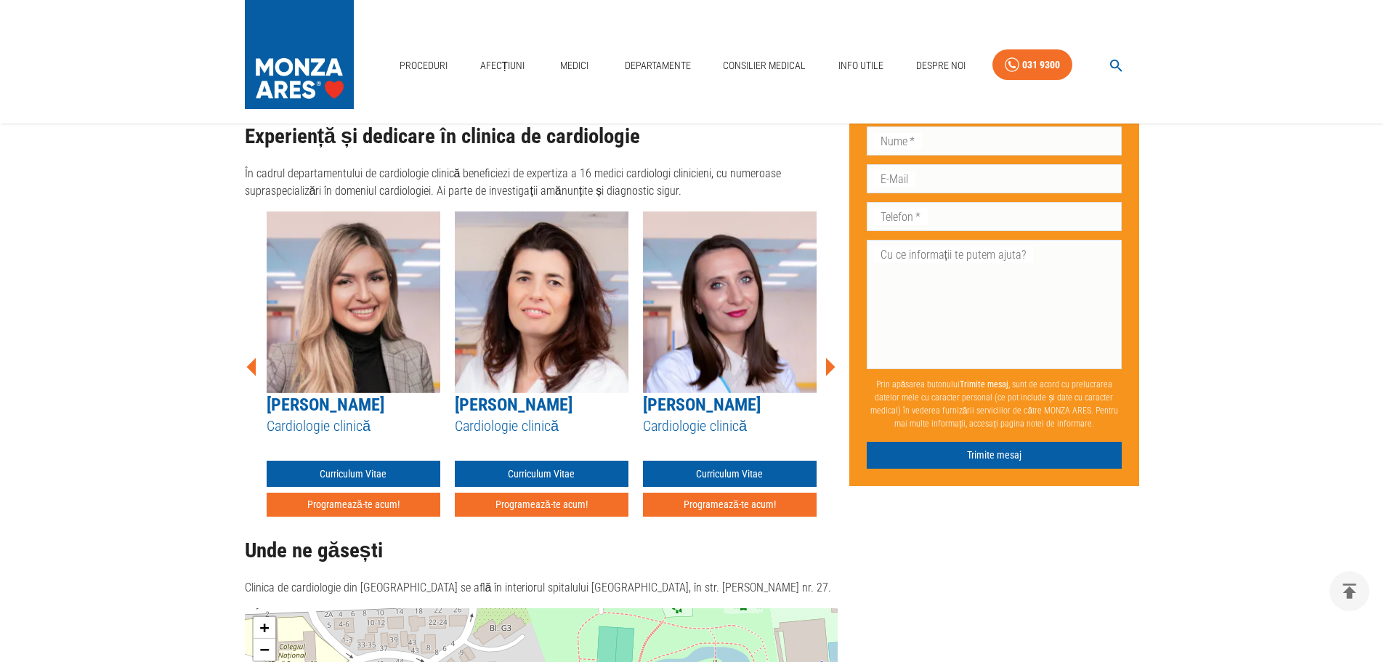
click at [830, 357] on icon at bounding box center [830, 366] width 9 height 18
